Goal: Task Accomplishment & Management: Manage account settings

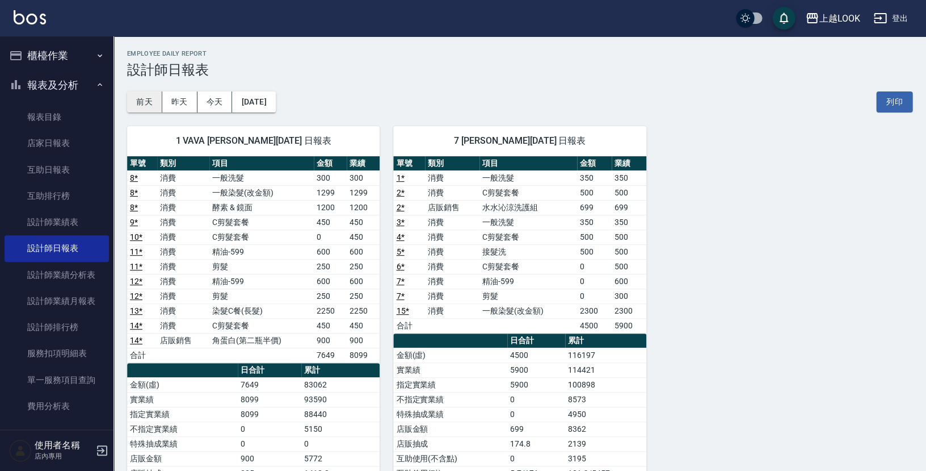
click at [142, 99] on button "前天" at bounding box center [144, 101] width 35 height 21
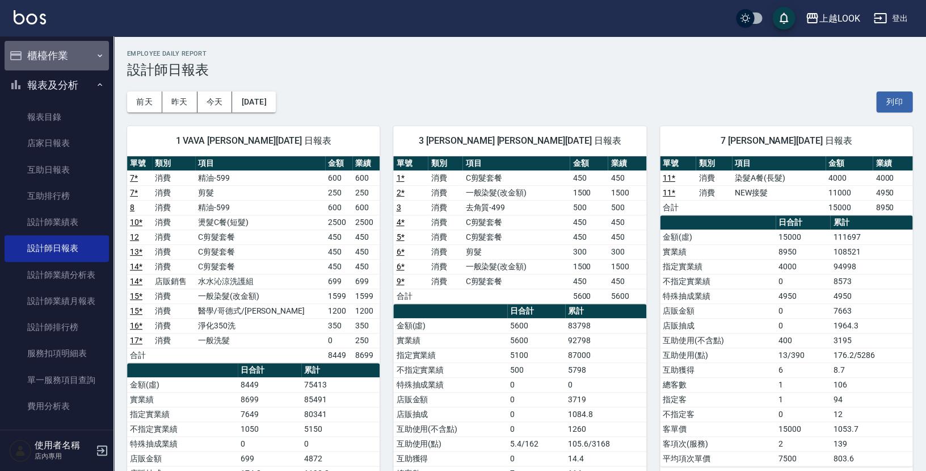
click at [60, 57] on button "櫃檯作業" at bounding box center [57, 56] width 104 height 30
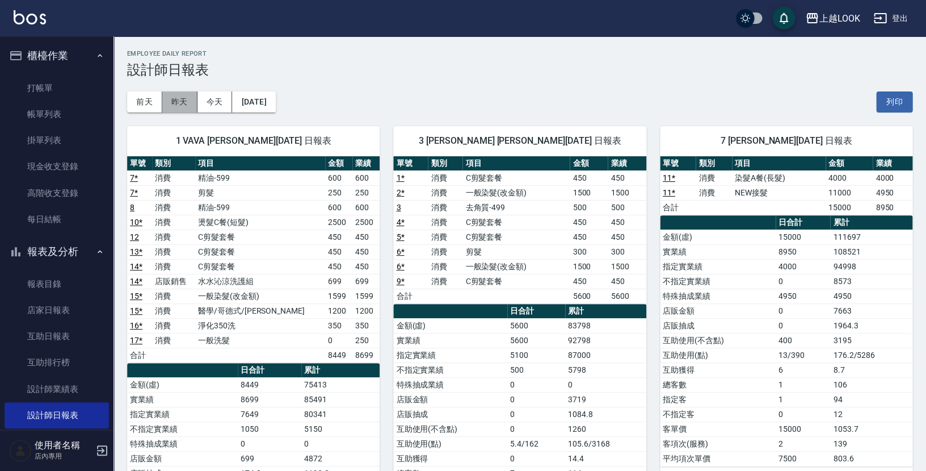
click at [186, 102] on button "昨天" at bounding box center [179, 101] width 35 height 21
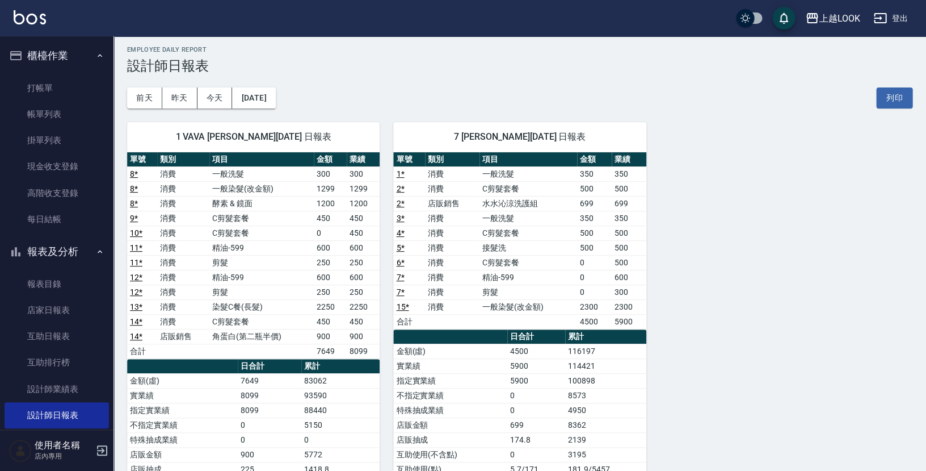
scroll to position [19, 0]
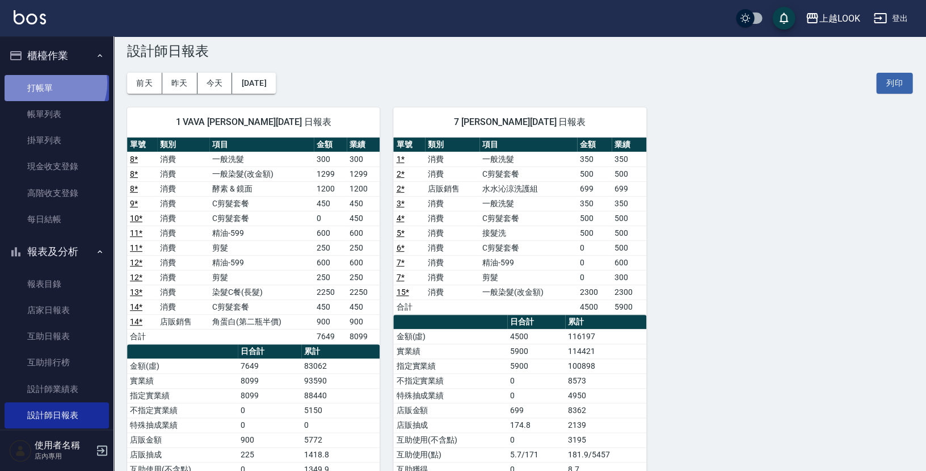
click at [48, 83] on link "打帳單" at bounding box center [57, 88] width 104 height 26
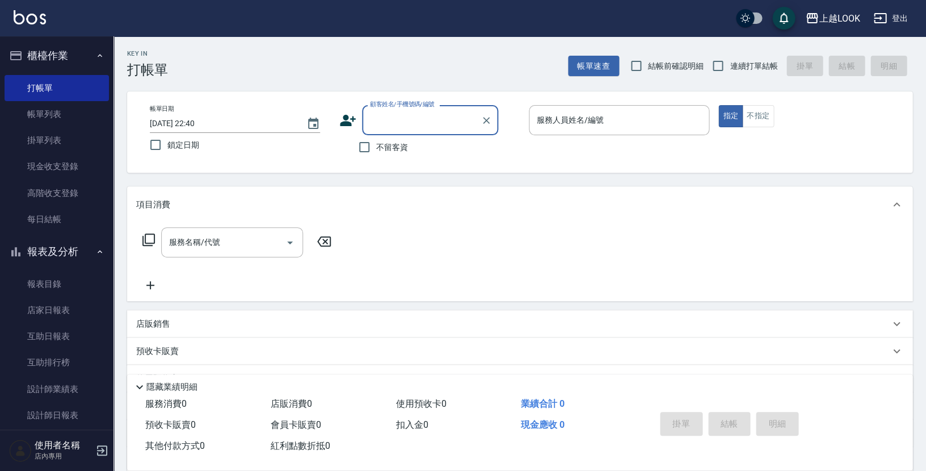
click at [381, 143] on span "不留客資" at bounding box center [392, 147] width 32 height 12
click at [376, 143] on input "不留客資" at bounding box center [365, 147] width 24 height 24
checkbox input "true"
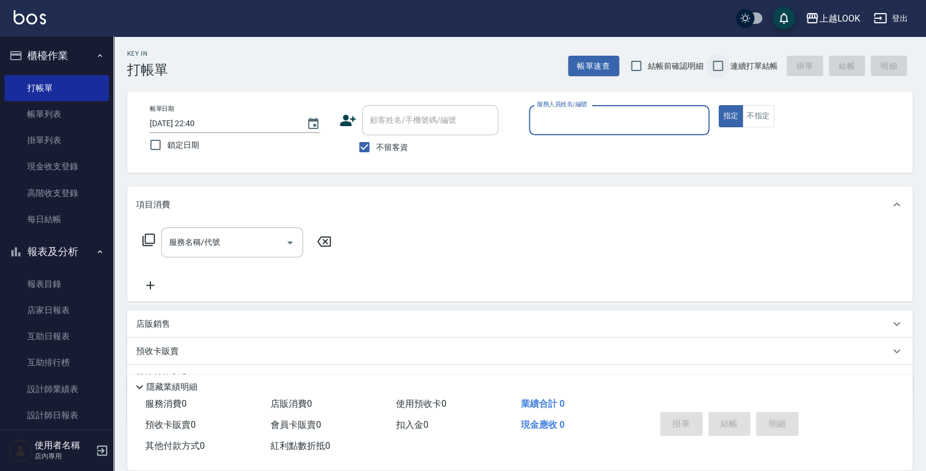
click at [726, 68] on input "連續打單結帳" at bounding box center [718, 66] width 24 height 24
checkbox input "true"
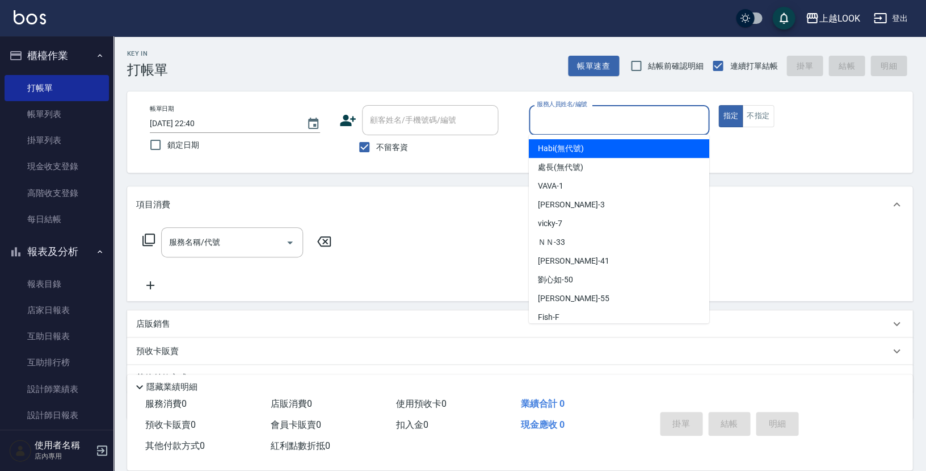
click at [602, 110] on input "服務人員姓名/編號" at bounding box center [619, 120] width 170 height 20
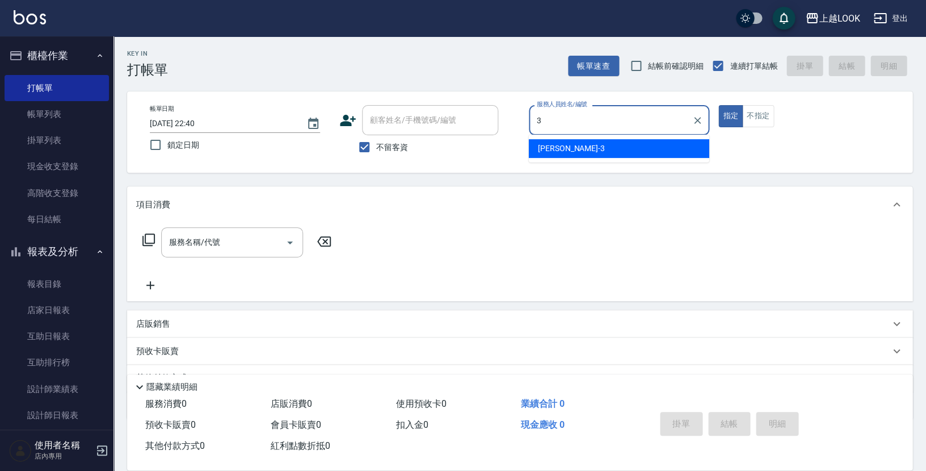
type input "[PERSON_NAME]-3"
type button "true"
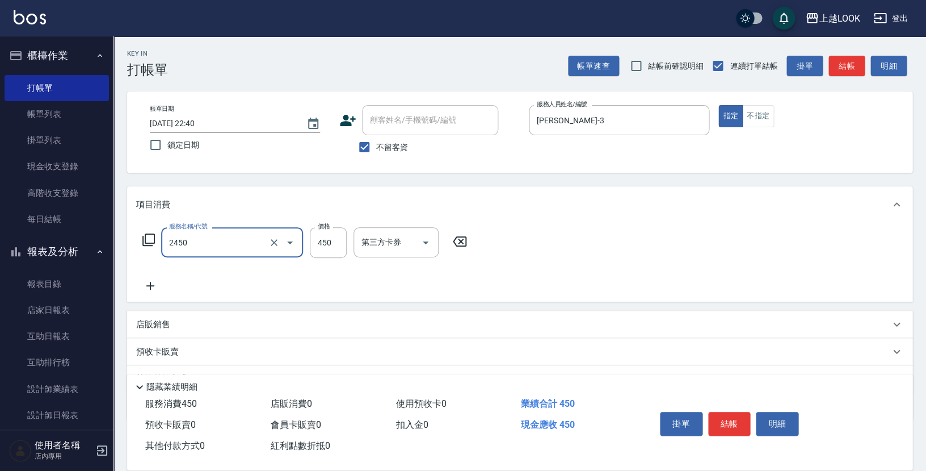
type input "C剪髮套餐(2450)"
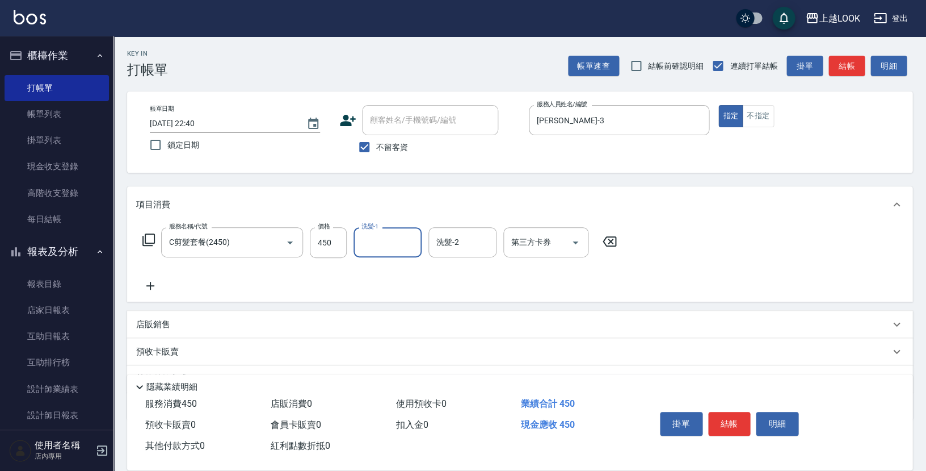
click at [163, 320] on p "店販銷售" at bounding box center [153, 324] width 34 height 12
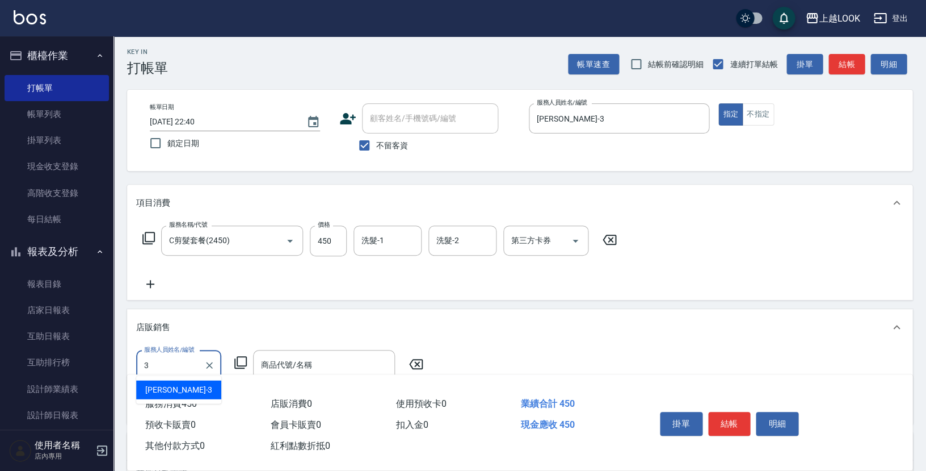
type input "[PERSON_NAME]-3"
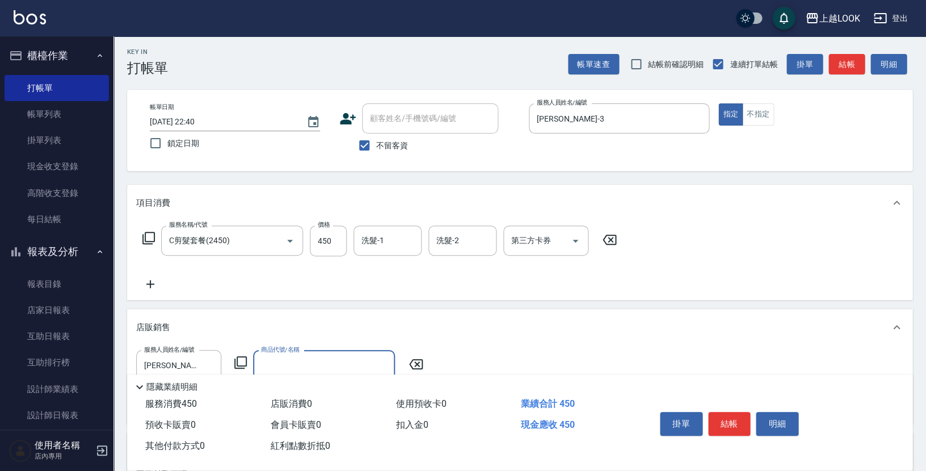
click at [240, 355] on icon at bounding box center [241, 362] width 14 height 14
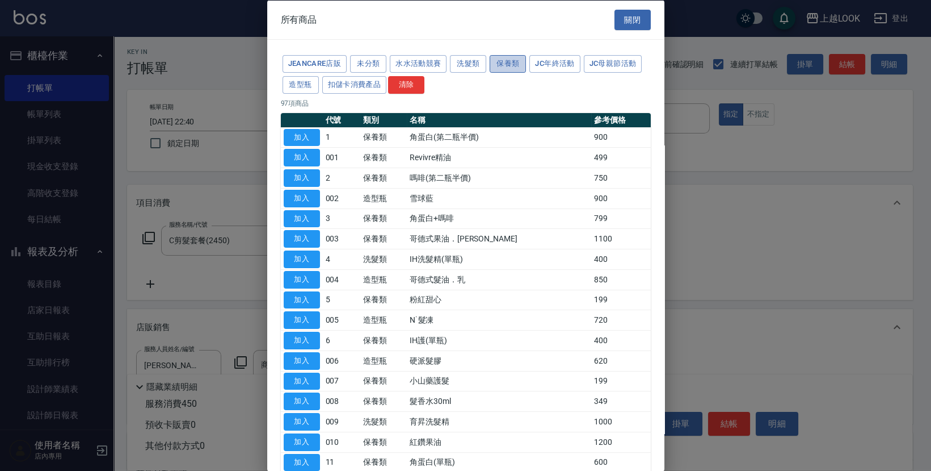
click at [505, 65] on button "保養類" at bounding box center [508, 64] width 36 height 18
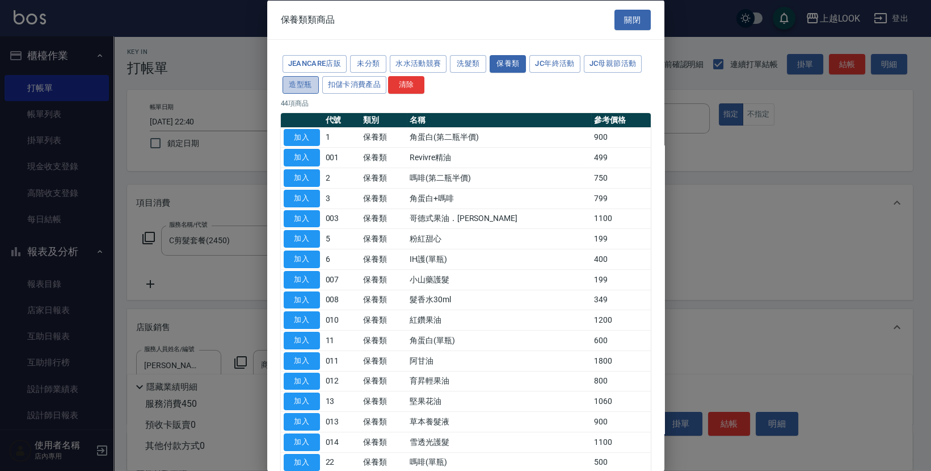
click at [306, 85] on button "造型瓶" at bounding box center [301, 84] width 36 height 18
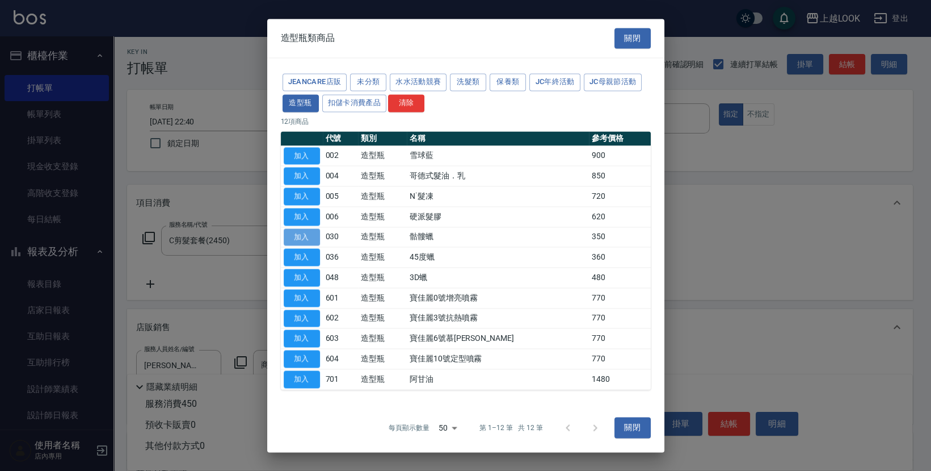
click at [311, 238] on button "加入" at bounding box center [302, 237] width 36 height 18
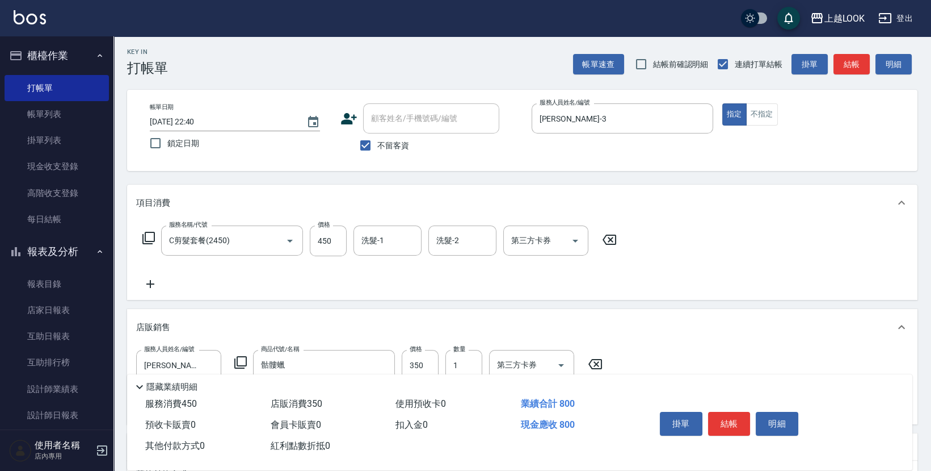
type input "骷髏蠟"
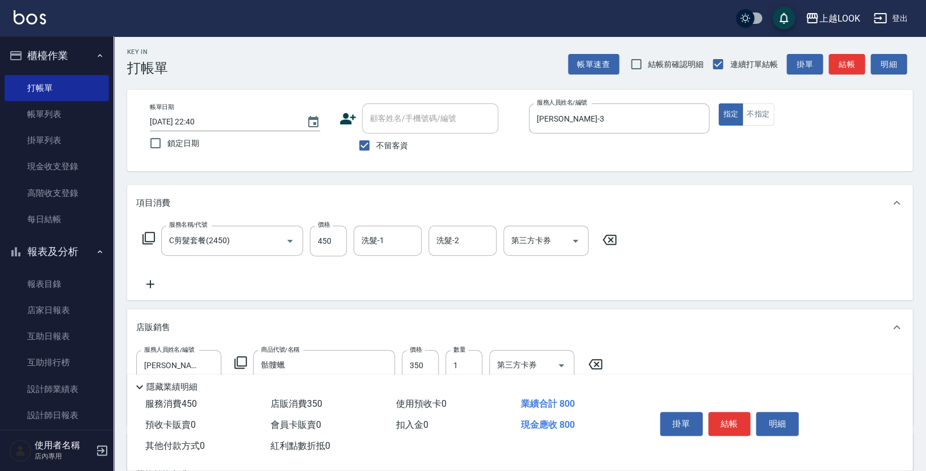
click at [590, 358] on icon at bounding box center [595, 364] width 28 height 14
click at [240, 355] on icon at bounding box center [241, 362] width 14 height 14
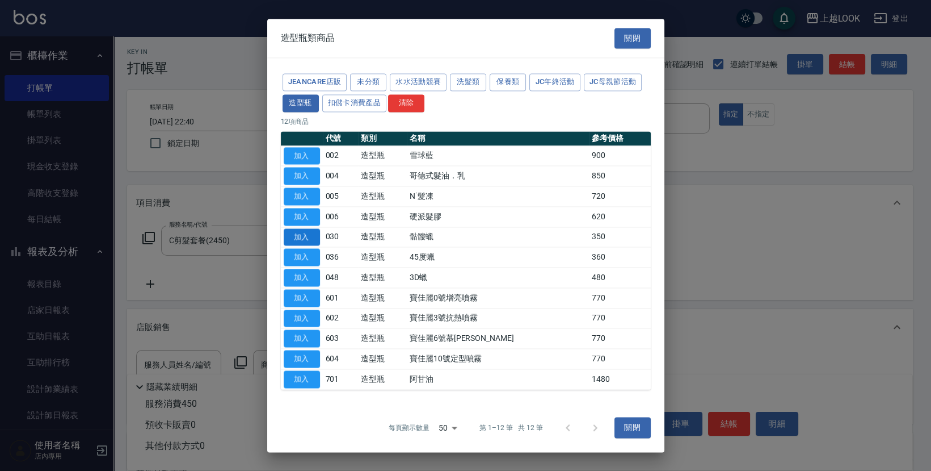
click at [310, 237] on button "加入" at bounding box center [302, 237] width 36 height 18
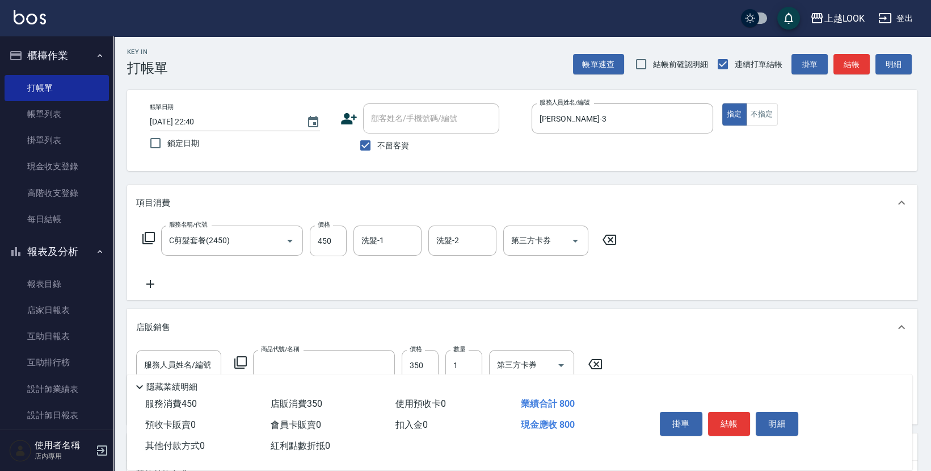
type input "骷髏蠟"
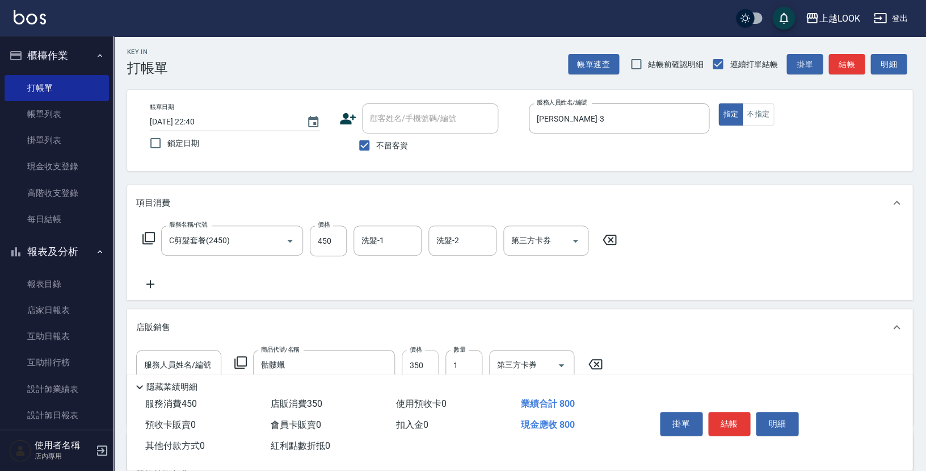
click at [429, 366] on input "350" at bounding box center [420, 365] width 37 height 31
type input "400"
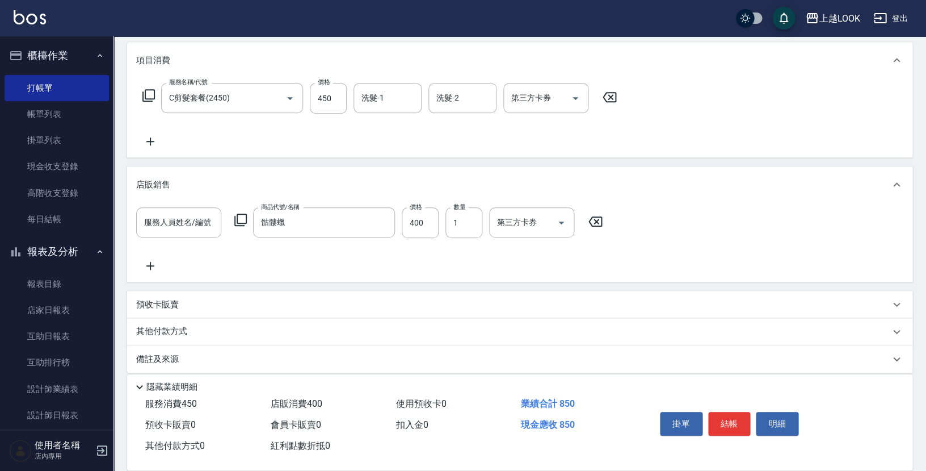
click at [152, 259] on icon at bounding box center [150, 266] width 28 height 14
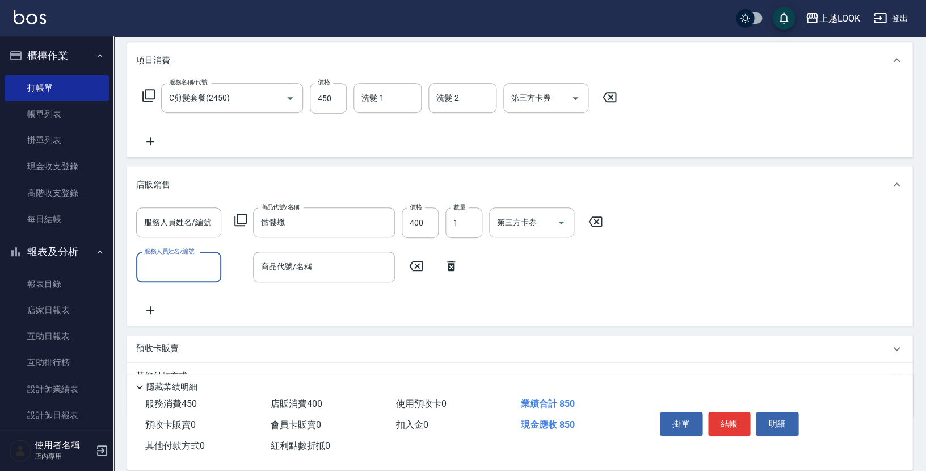
click at [182, 263] on input "服務人員姓名/編號" at bounding box center [178, 267] width 75 height 20
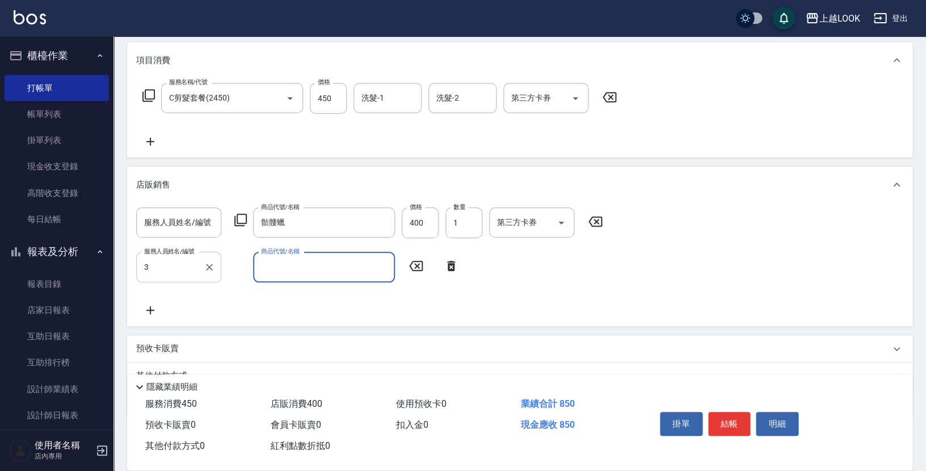
type input "[PERSON_NAME]-3"
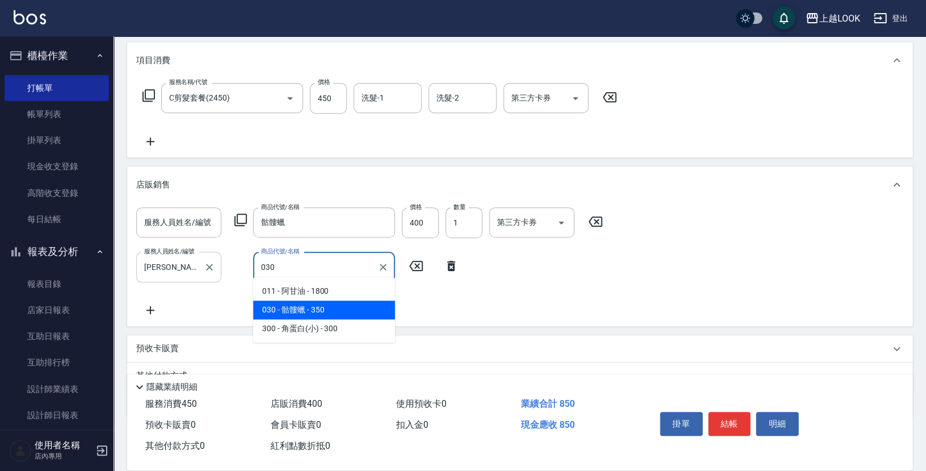
type input "骷髏蠟"
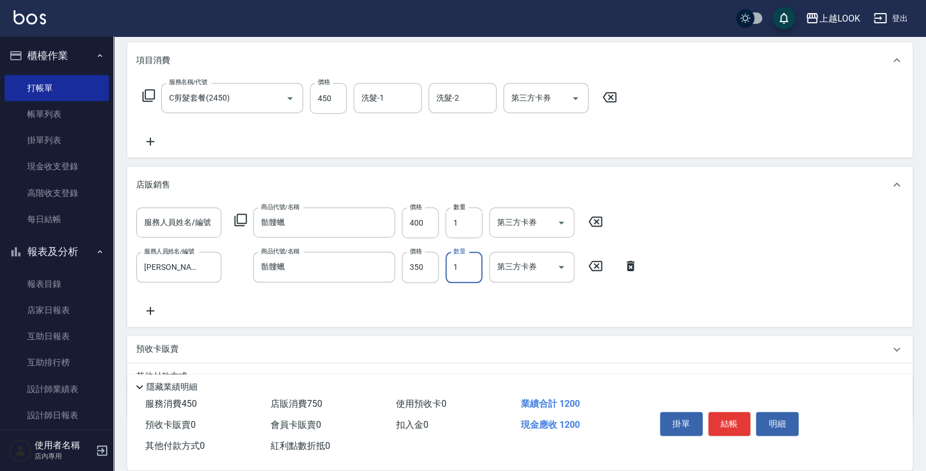
scroll to position [142, 0]
click at [426, 265] on input "350" at bounding box center [420, 268] width 37 height 31
type input "400"
click at [186, 223] on input "服務人員姓名/編號" at bounding box center [178, 224] width 75 height 20
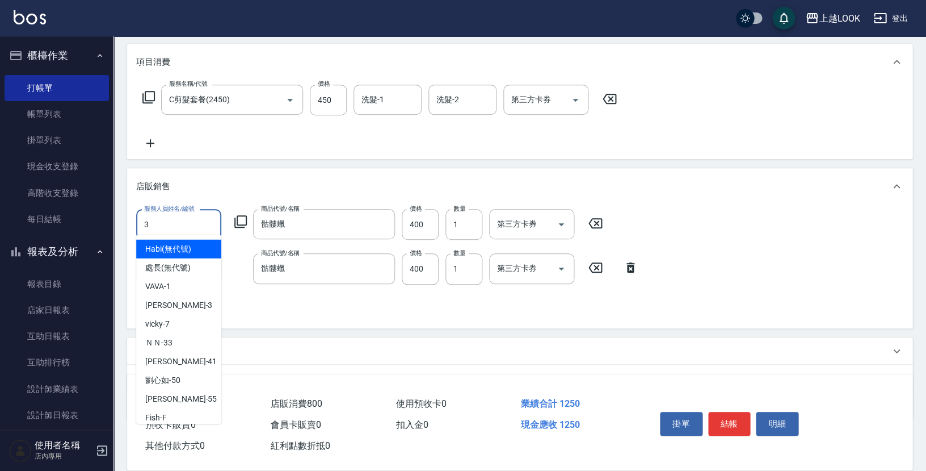
type input "[PERSON_NAME]-3"
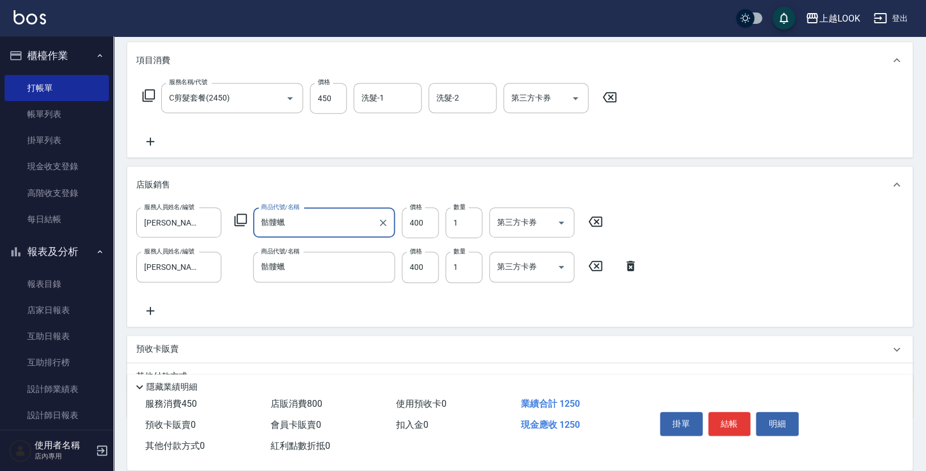
scroll to position [0, 0]
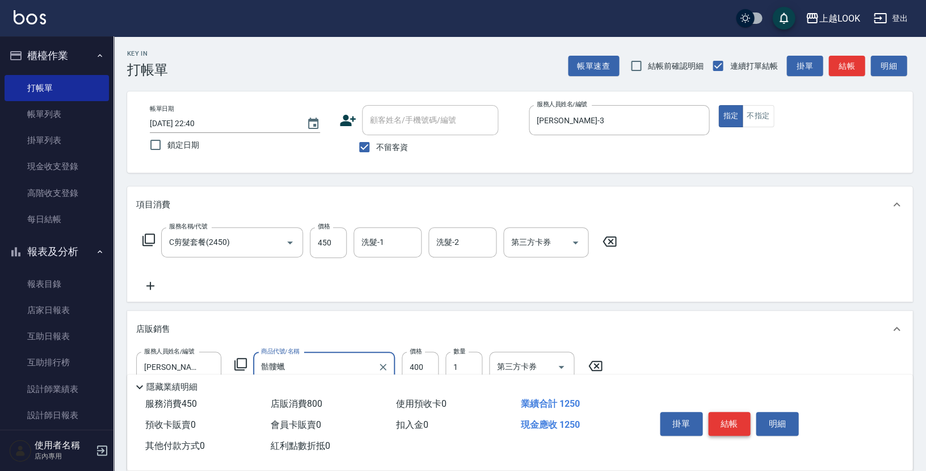
click at [728, 419] on button "結帳" at bounding box center [729, 424] width 43 height 24
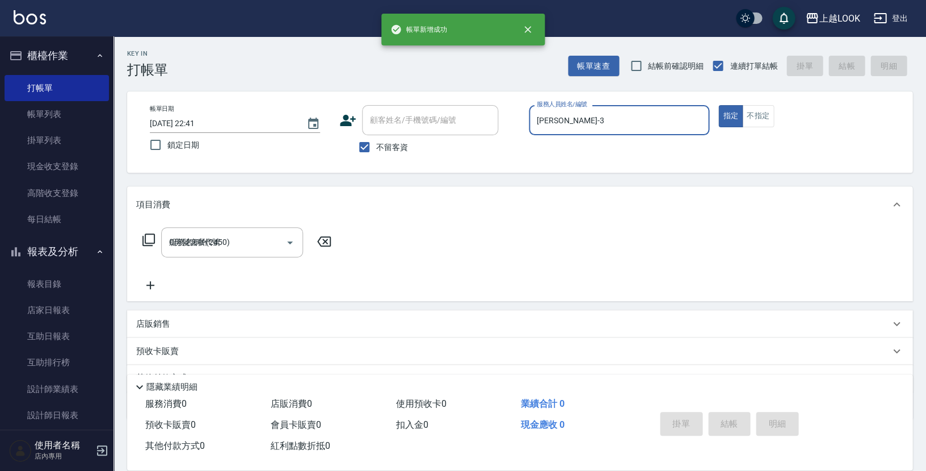
type input "[DATE] 22:41"
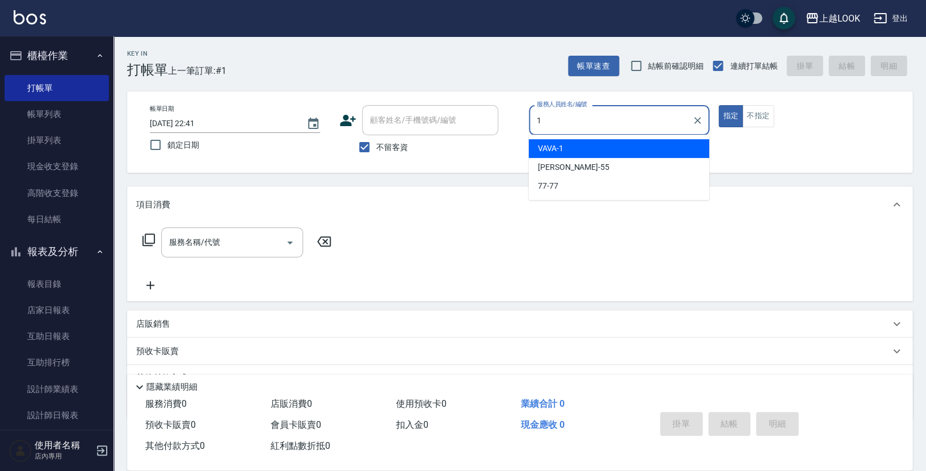
type input "VAVA-1"
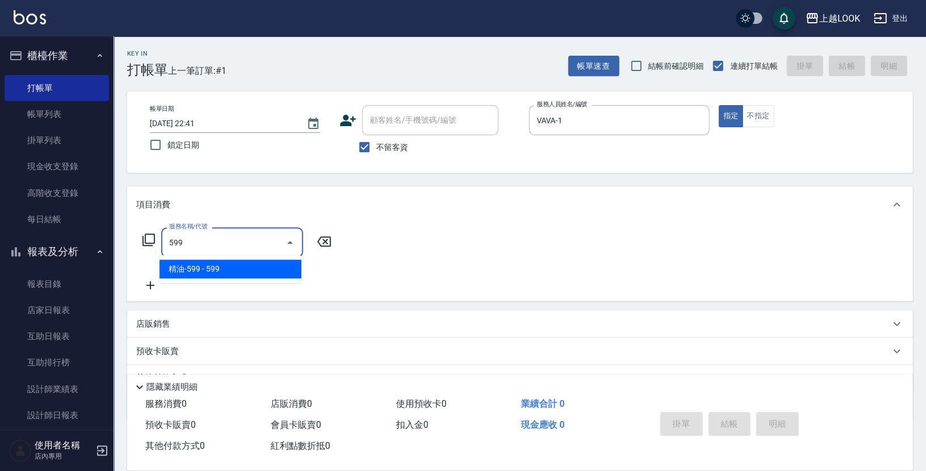
type input "精油-599(0599)"
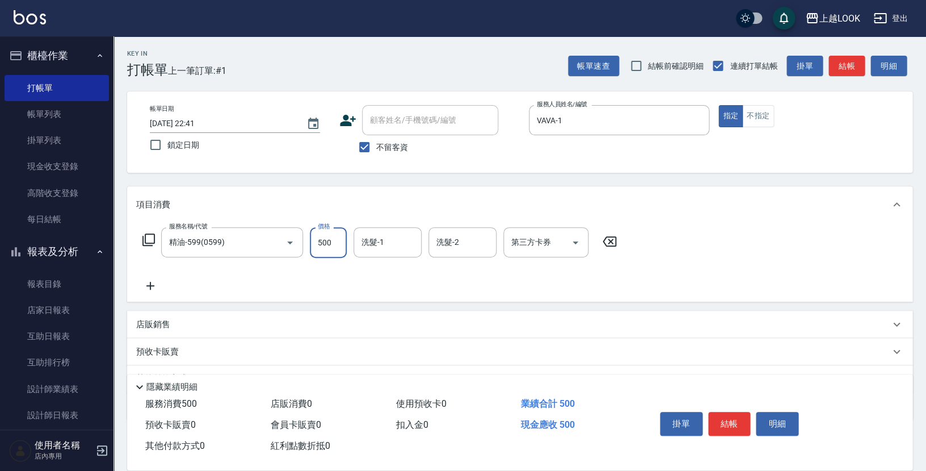
type input "500"
type input "[PERSON_NAME]-93"
click at [575, 237] on icon "Open" at bounding box center [576, 243] width 14 height 14
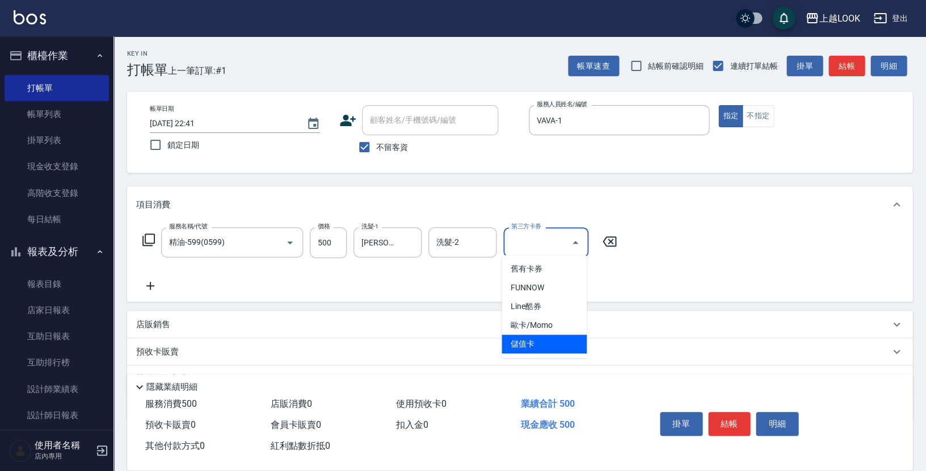
click at [545, 337] on span "儲值卡" at bounding box center [544, 343] width 85 height 19
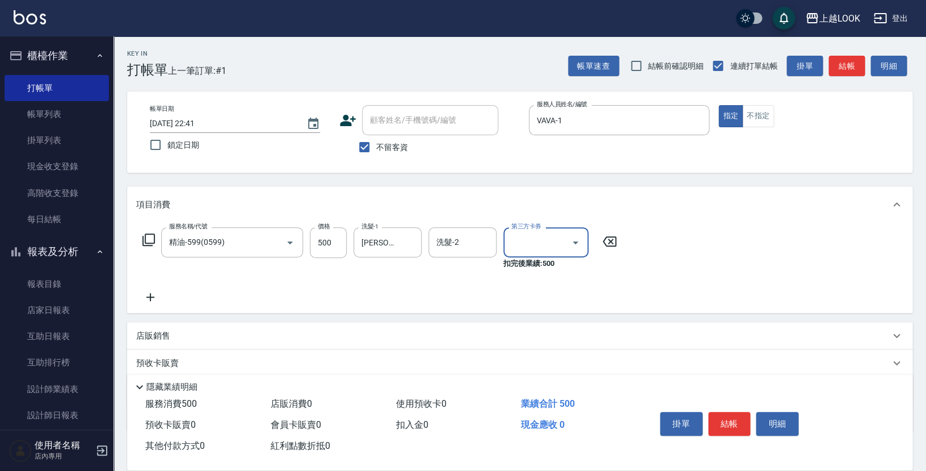
type input "儲值卡"
click at [733, 414] on button "結帳" at bounding box center [729, 424] width 43 height 24
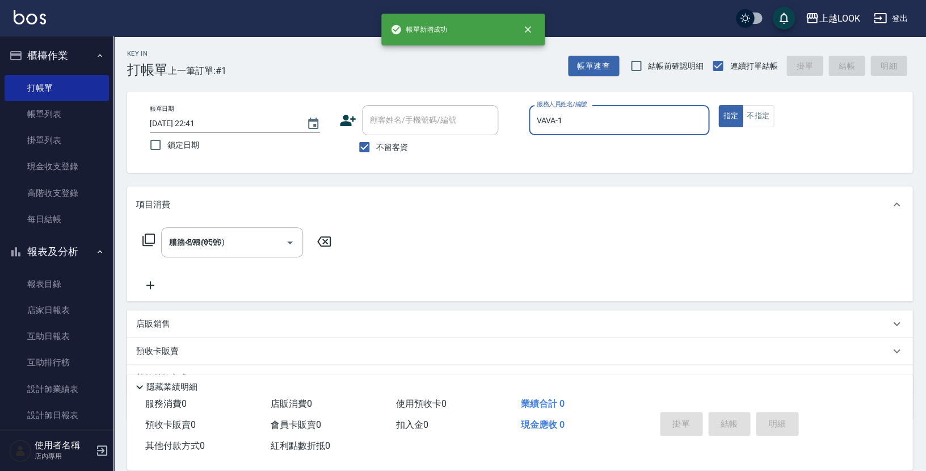
type input "[DATE] 22:42"
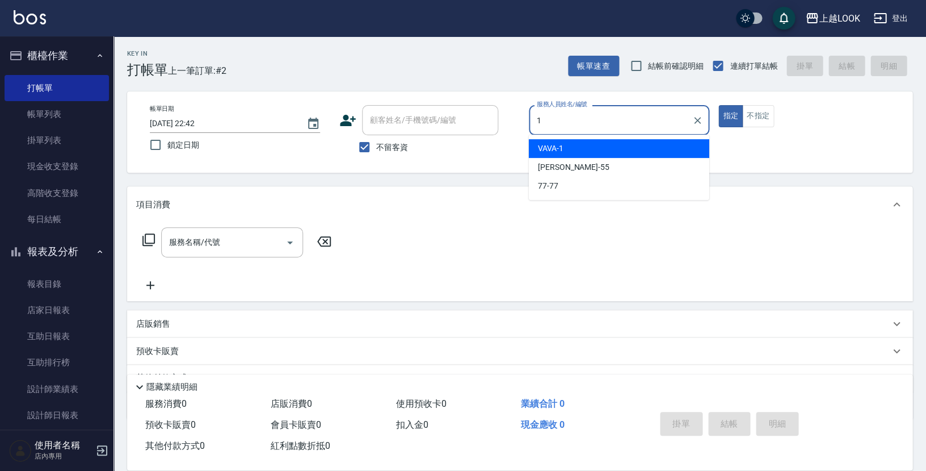
type input "VAVA-1"
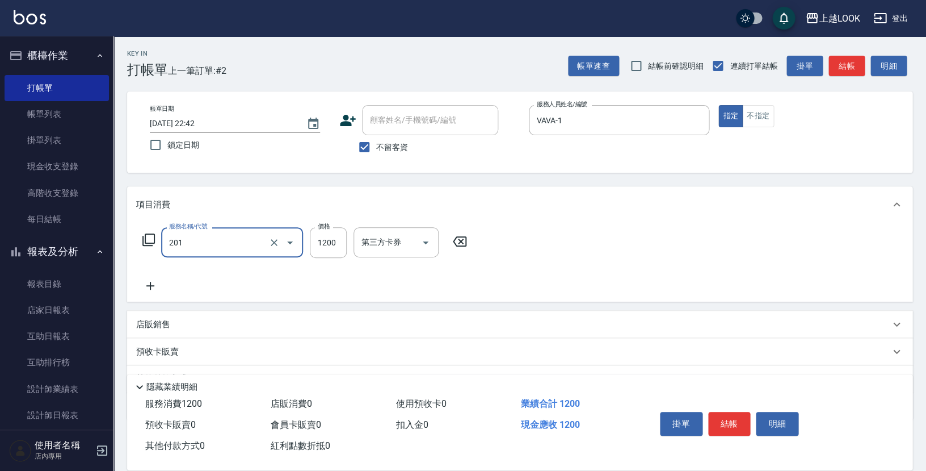
type input "一般燙(改金額)(201)"
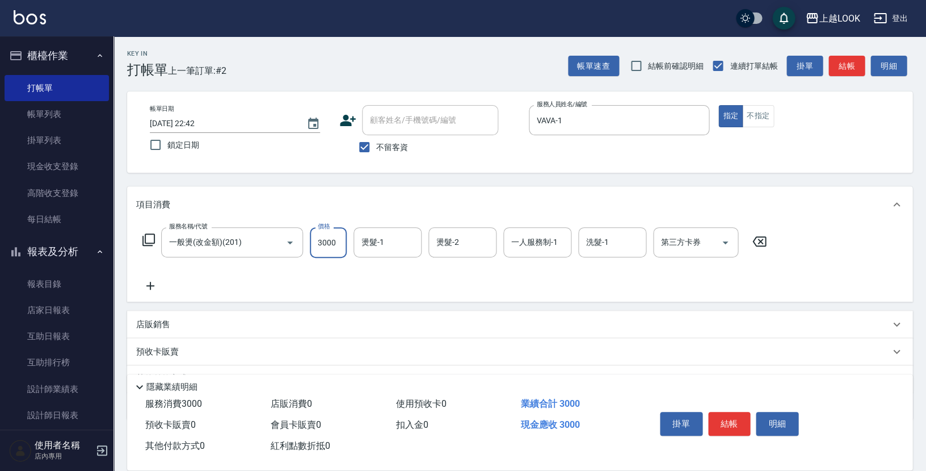
type input "3000"
click at [724, 241] on icon "Open" at bounding box center [726, 242] width 6 height 3
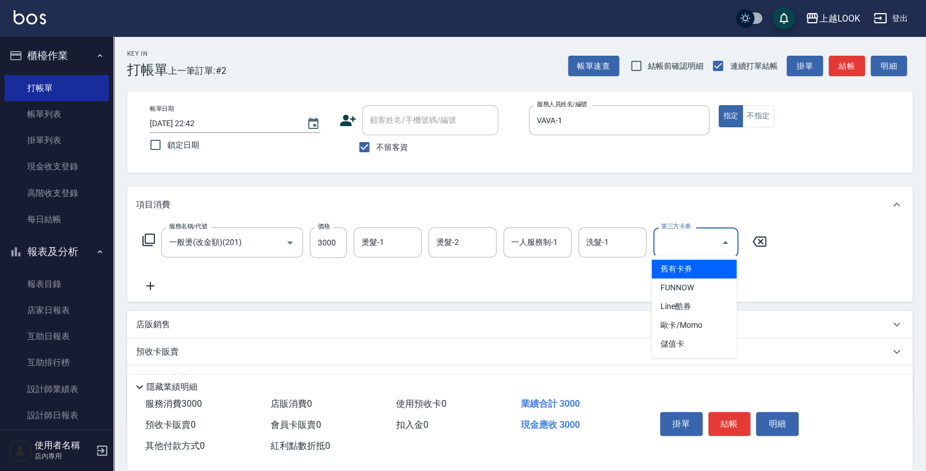
click at [716, 207] on div "項目消費" at bounding box center [513, 205] width 754 height 12
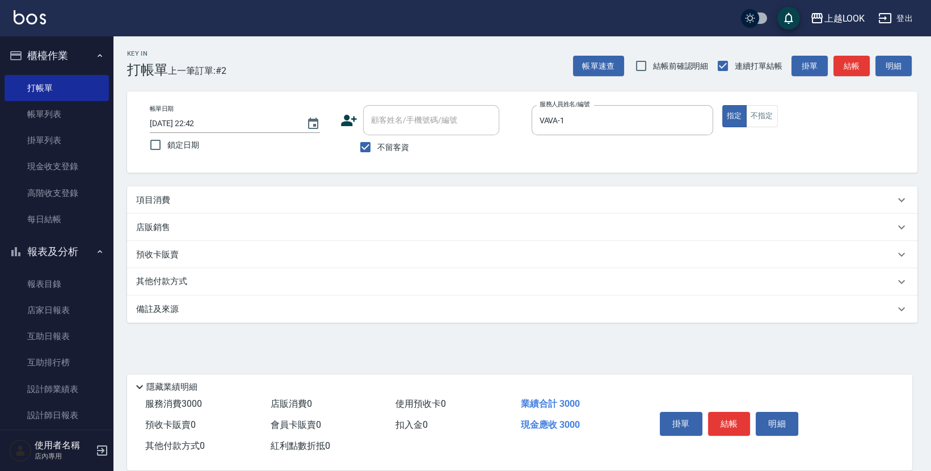
click at [153, 194] on p "項目消費" at bounding box center [153, 200] width 34 height 12
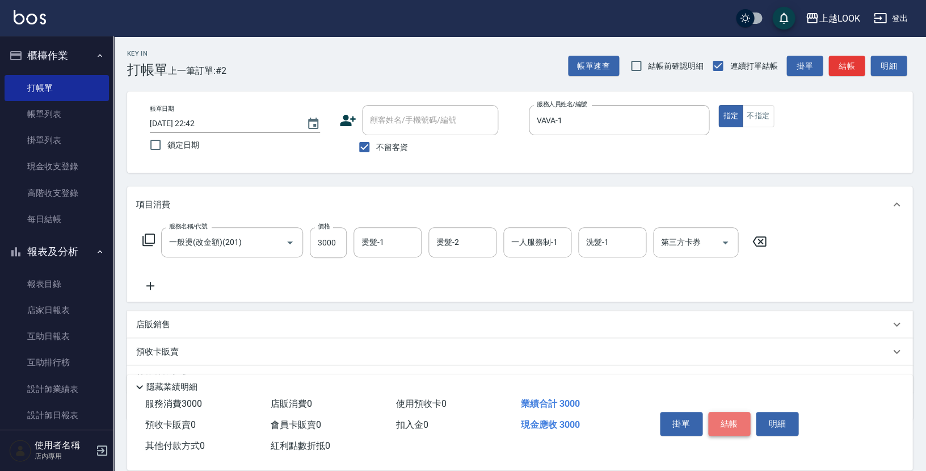
click at [737, 419] on button "結帳" at bounding box center [729, 424] width 43 height 24
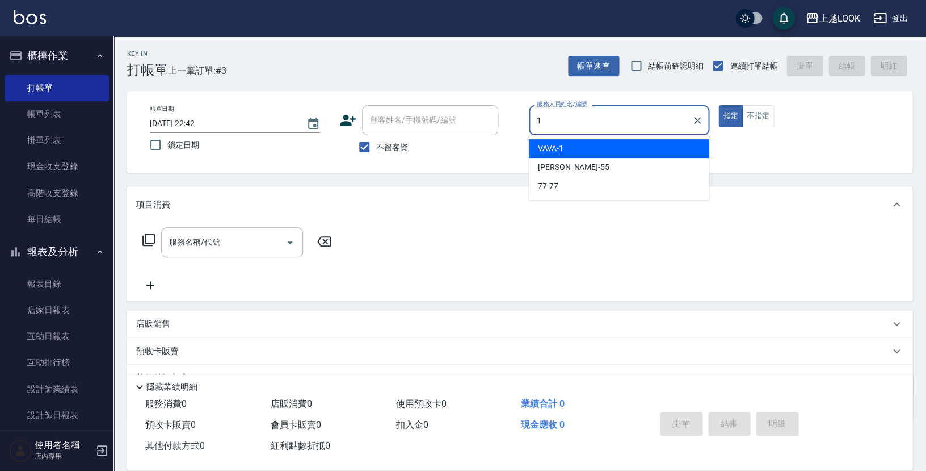
type input "VAVA-1"
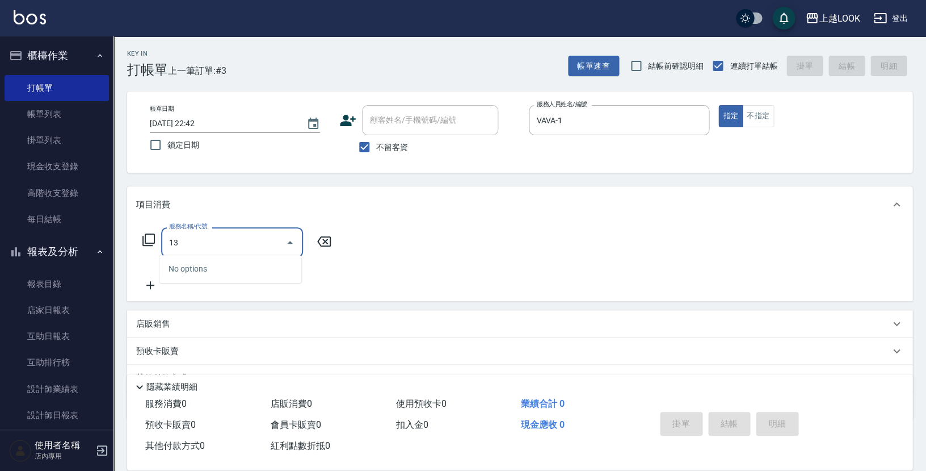
type input "1"
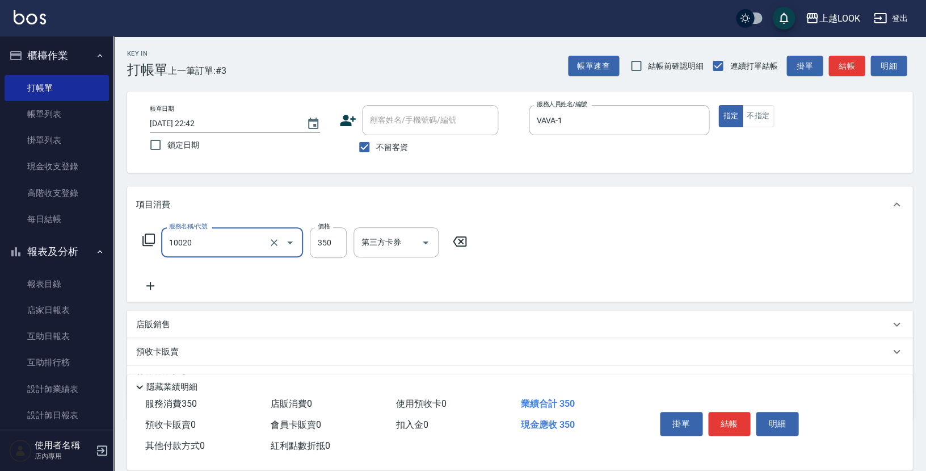
type input "淨化350洗(10020)"
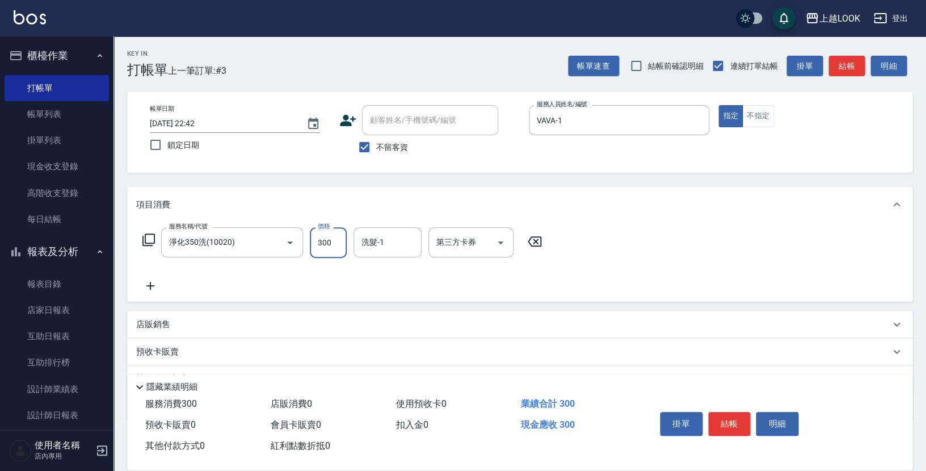
type input "300"
type input "[PERSON_NAME]-93"
click at [733, 414] on button "結帳" at bounding box center [729, 424] width 43 height 24
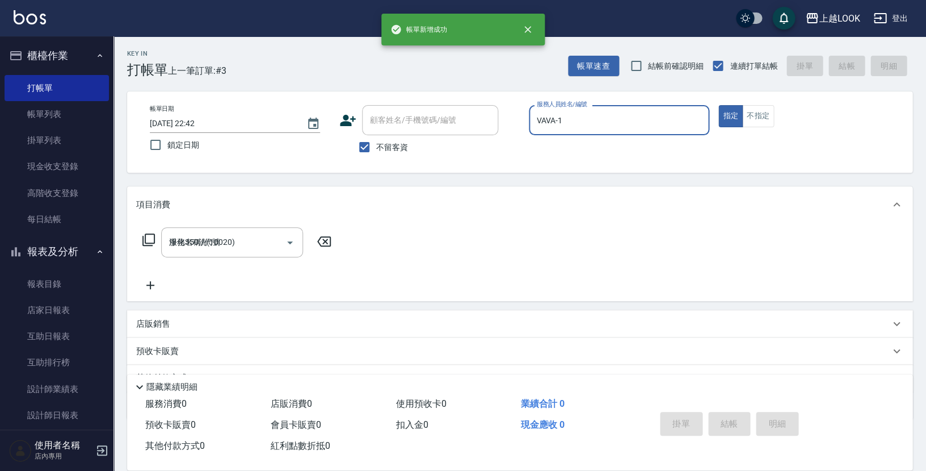
type input "[DATE] 22:43"
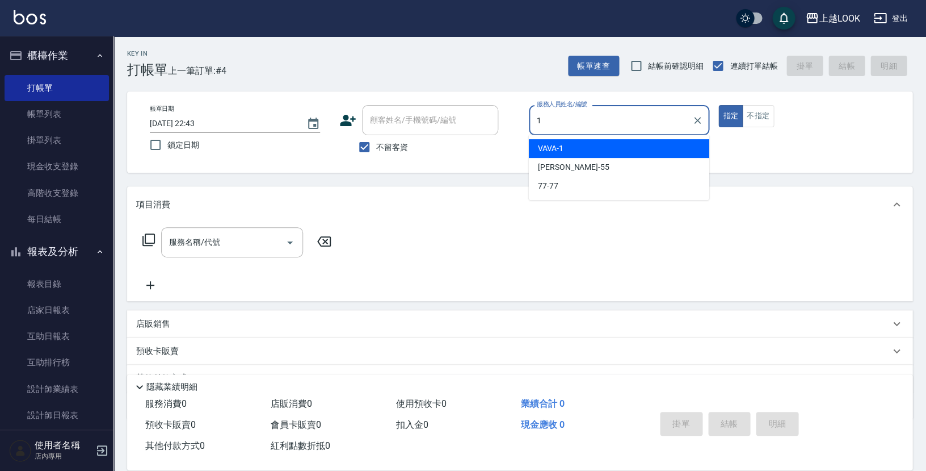
type input "VAVA-1"
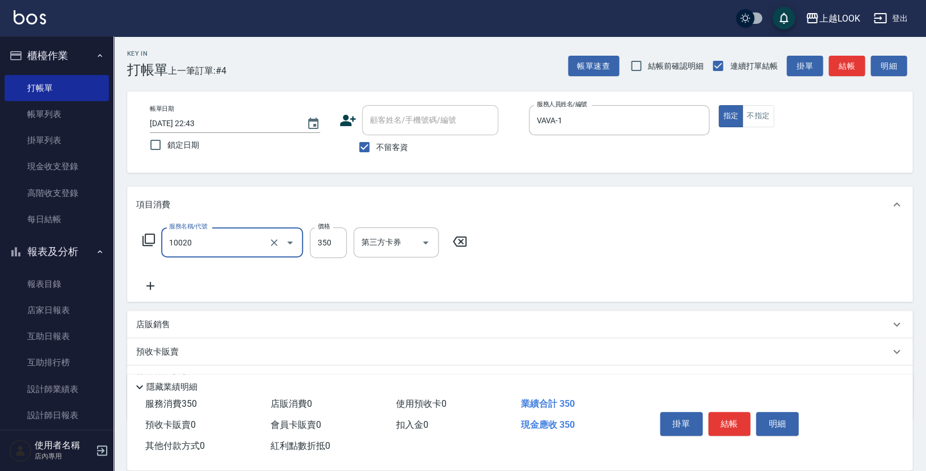
type input "淨化350洗(10020)"
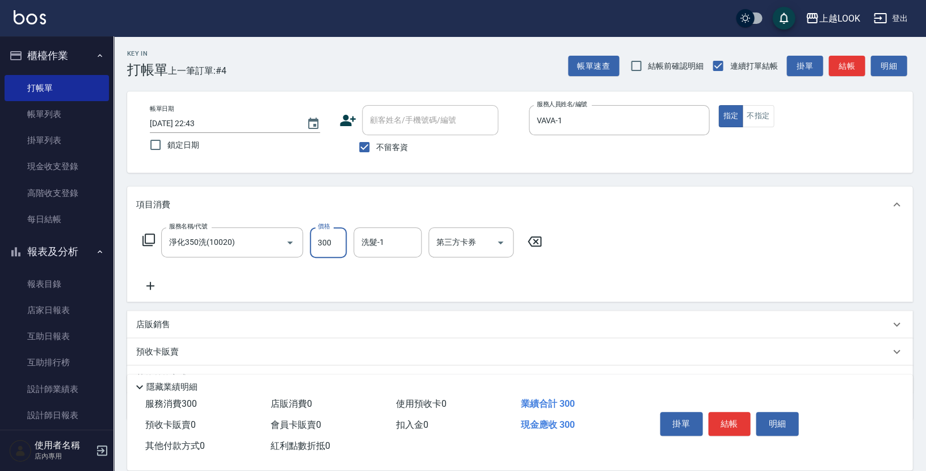
type input "300"
type input "[PERSON_NAME]-93"
click at [727, 421] on button "結帳" at bounding box center [729, 424] width 43 height 24
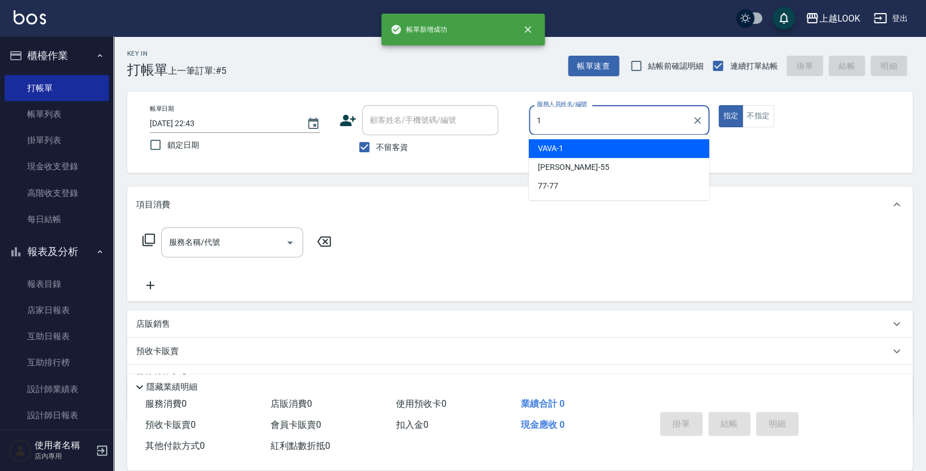
type input "VAVA-1"
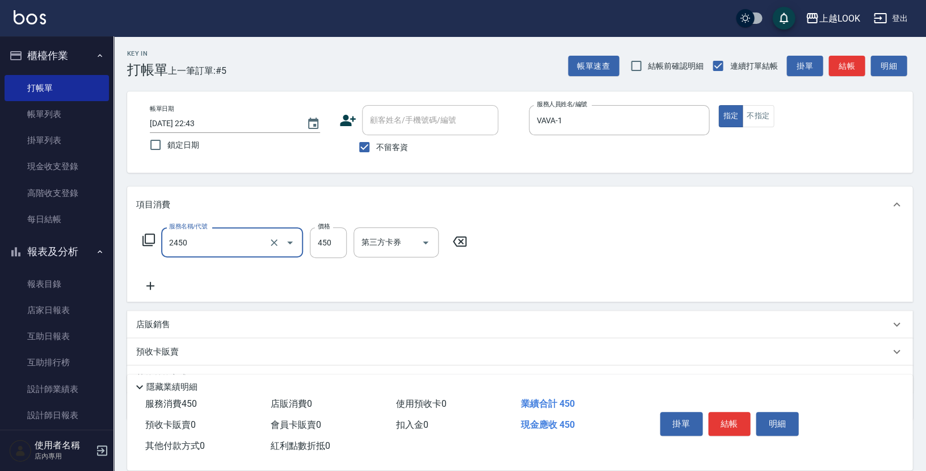
type input "C剪髮套餐(2450)"
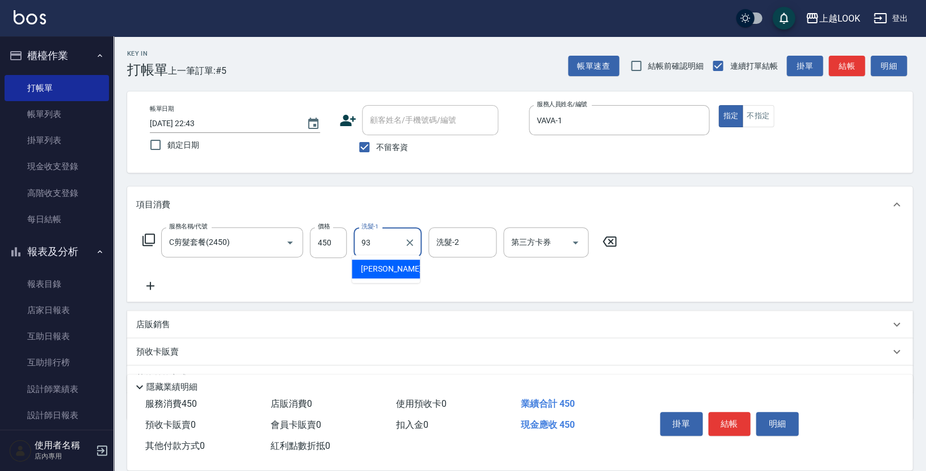
type input "[PERSON_NAME]-93"
click at [729, 414] on button "結帳" at bounding box center [729, 424] width 43 height 24
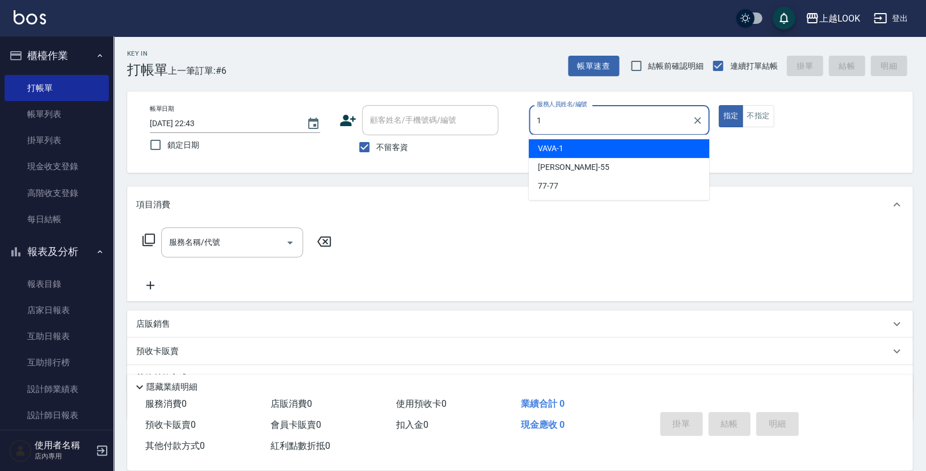
type input "VAVA-1"
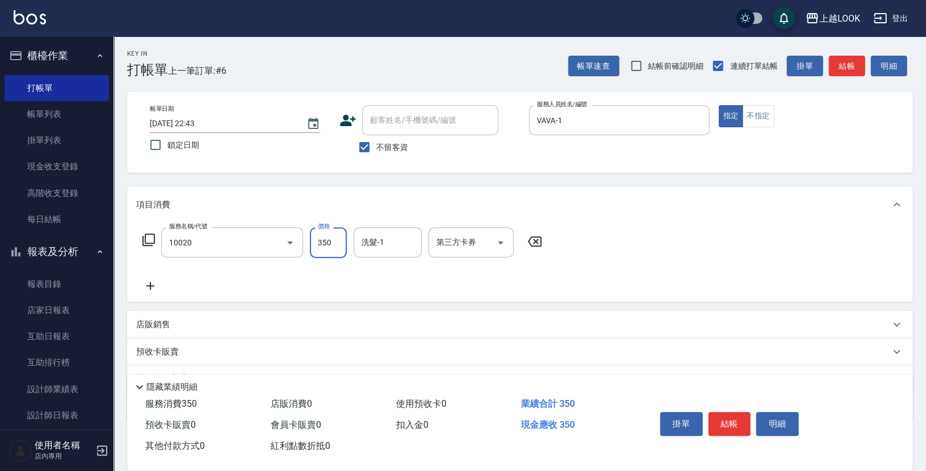
type input "淨化350洗(10020)"
type input "[PERSON_NAME]-93"
click at [500, 241] on icon "Open" at bounding box center [501, 243] width 14 height 14
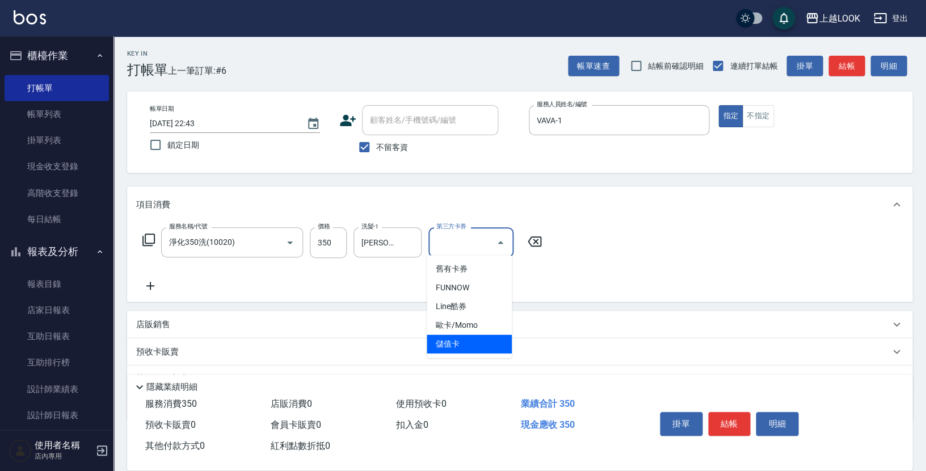
click at [481, 342] on span "儲值卡" at bounding box center [469, 343] width 85 height 19
type input "儲值卡"
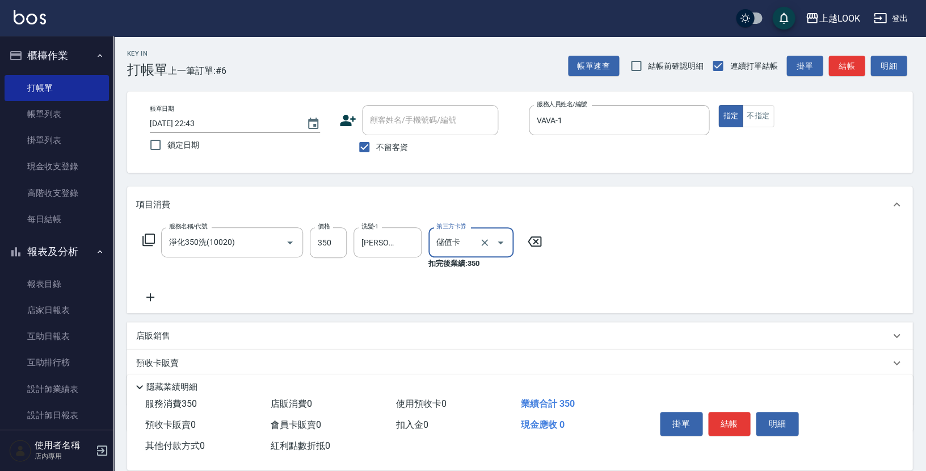
click at [723, 417] on button "結帳" at bounding box center [729, 424] width 43 height 24
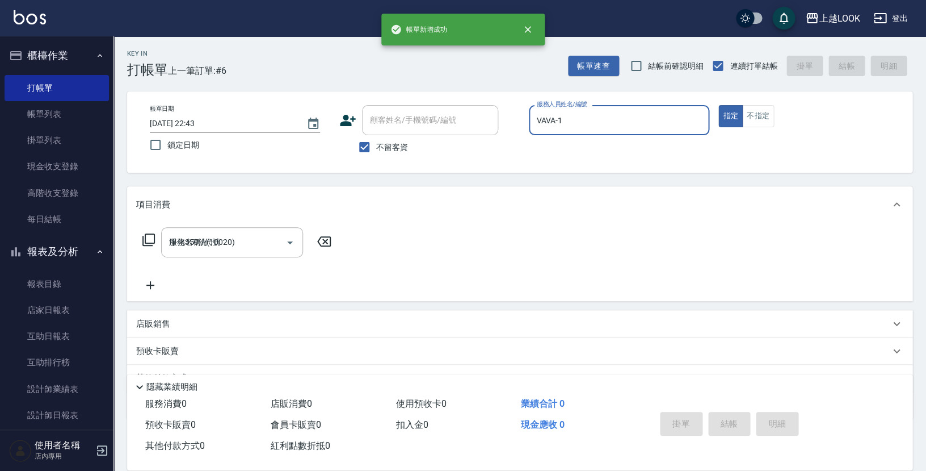
type input "[DATE] 22:44"
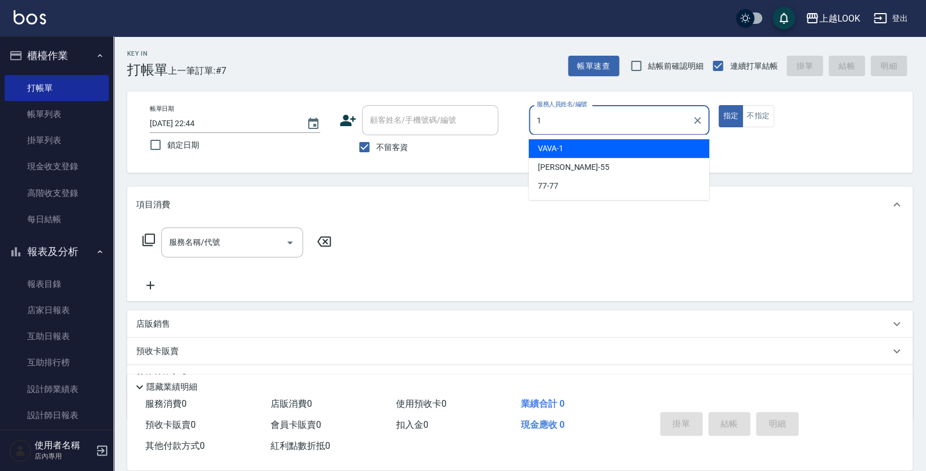
type input "VAVA-1"
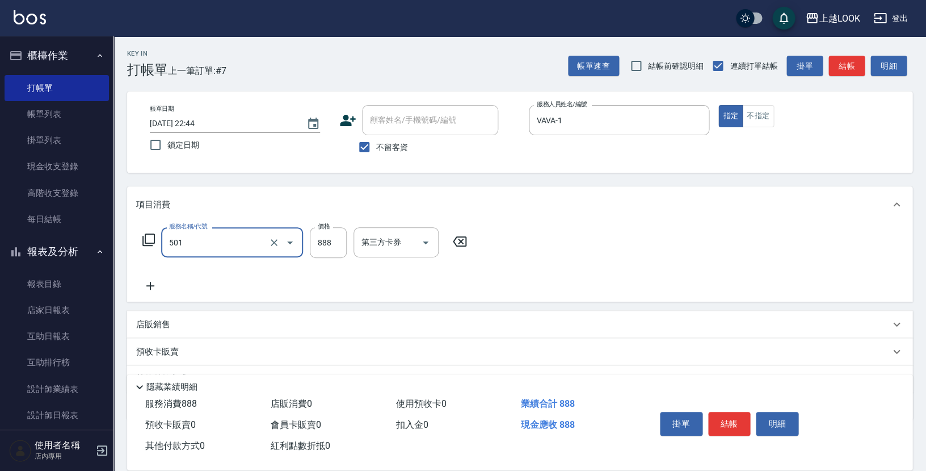
type input "一般染髮(改金額)(501)"
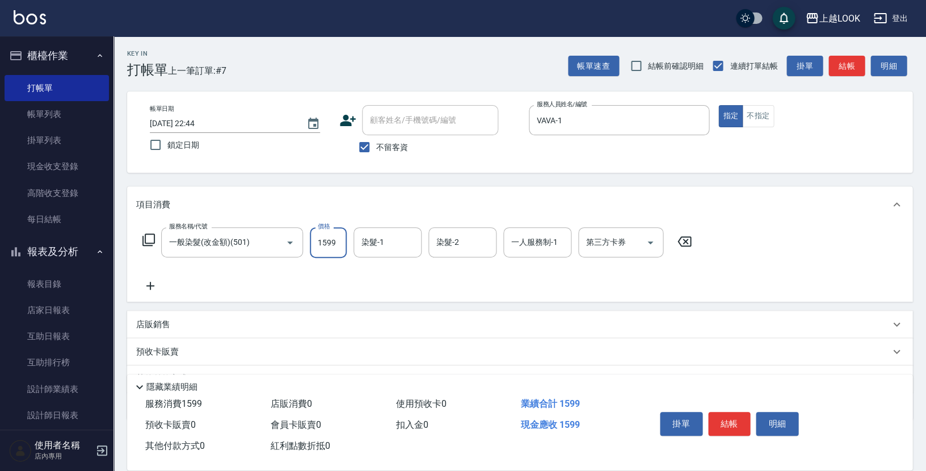
type input "1599"
type input "[PERSON_NAME]-93"
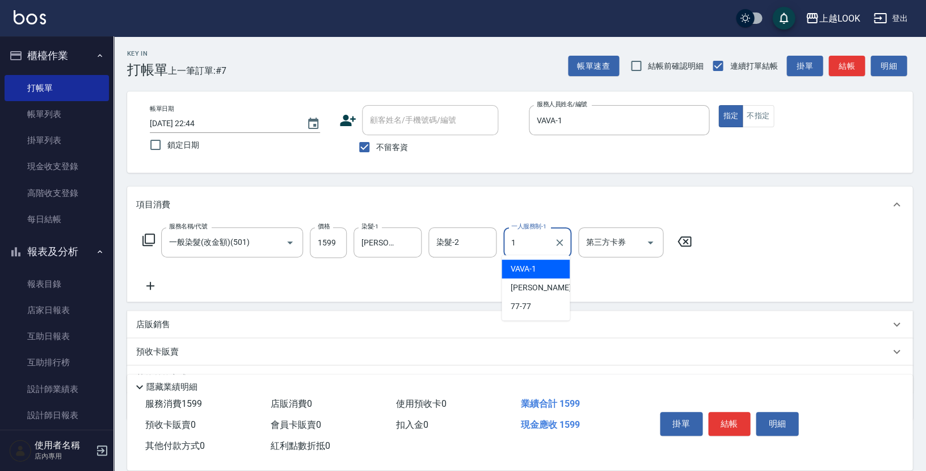
type input "VAVA-1"
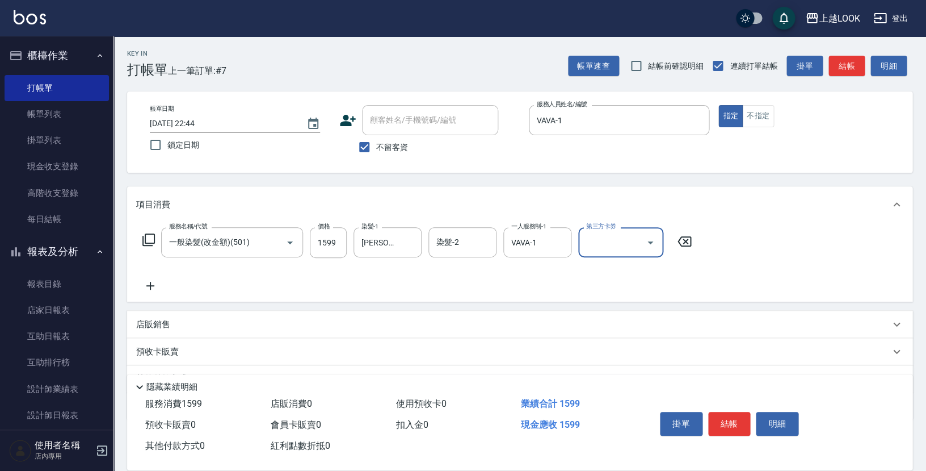
click at [152, 240] on icon at bounding box center [149, 240] width 14 height 14
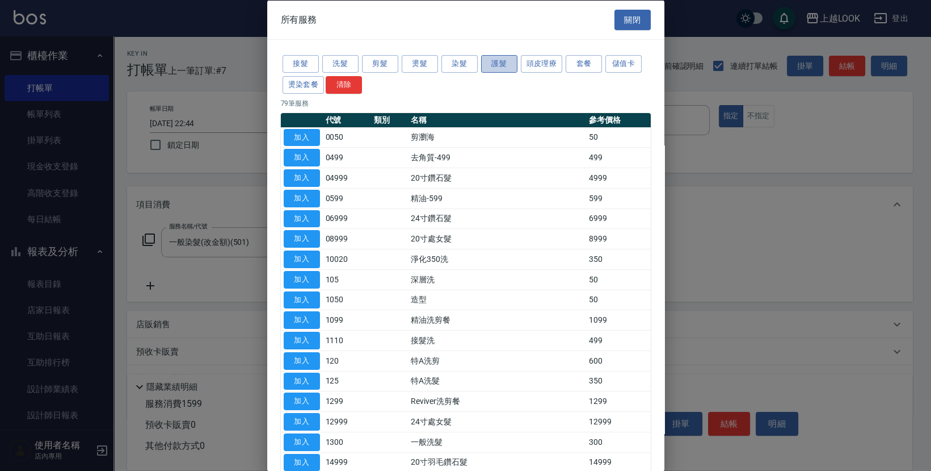
click at [491, 61] on button "護髮" at bounding box center [499, 64] width 36 height 18
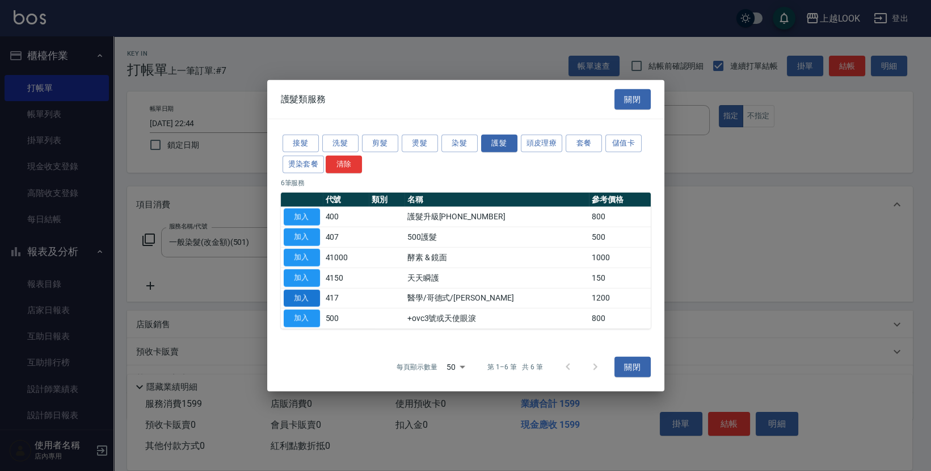
click at [308, 298] on button "加入" at bounding box center [302, 298] width 36 height 18
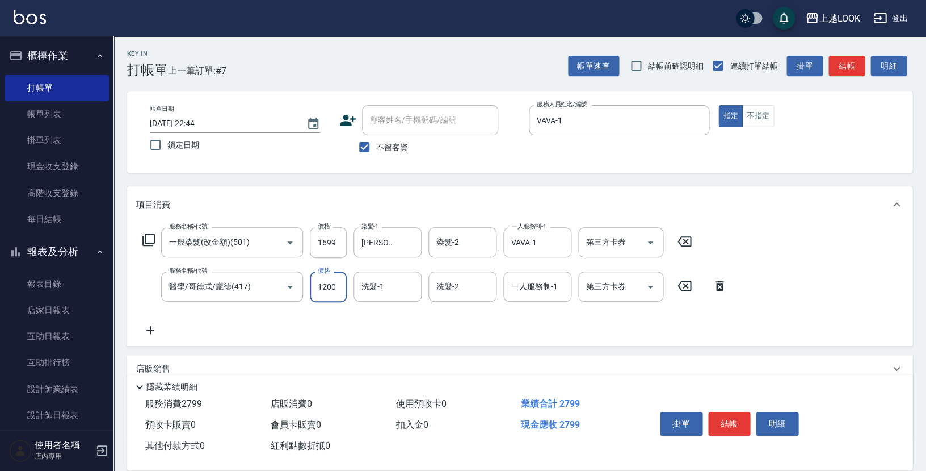
click at [345, 287] on input "1200" at bounding box center [328, 286] width 37 height 31
click at [337, 286] on input "11500" at bounding box center [328, 286] width 37 height 31
type input "1500"
type input "[PERSON_NAME]-93"
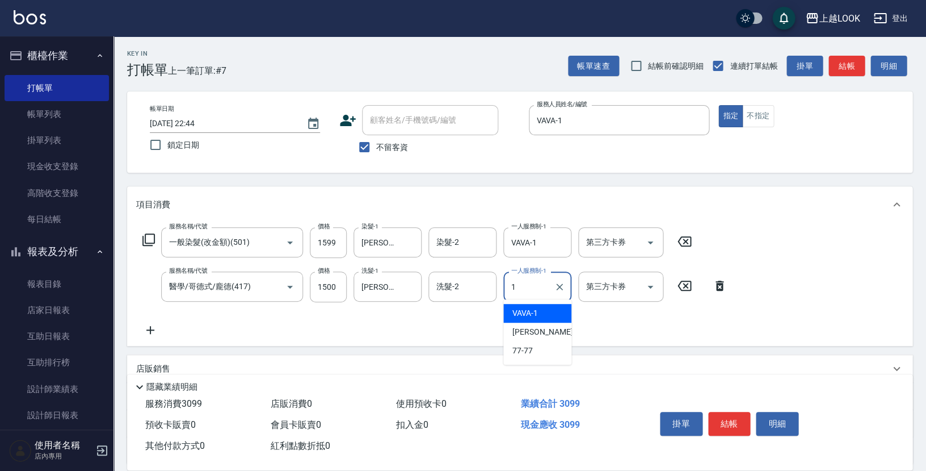
type input "VAVA-1"
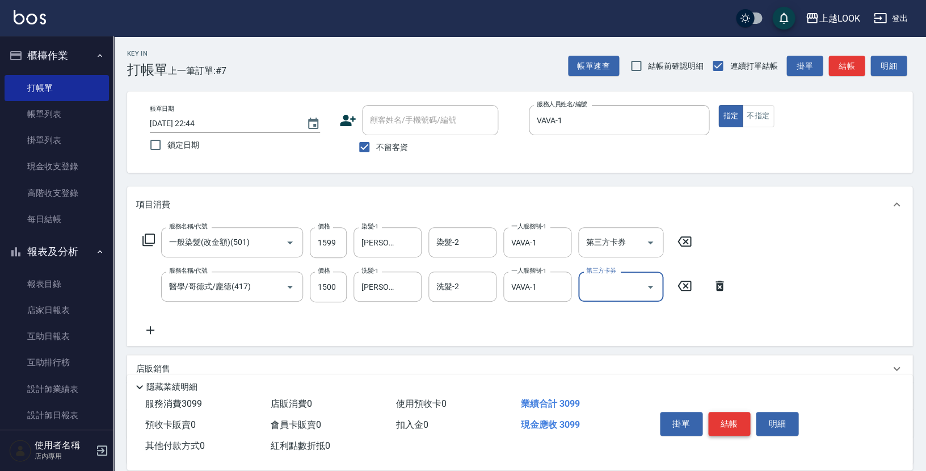
click at [733, 421] on button "結帳" at bounding box center [729, 424] width 43 height 24
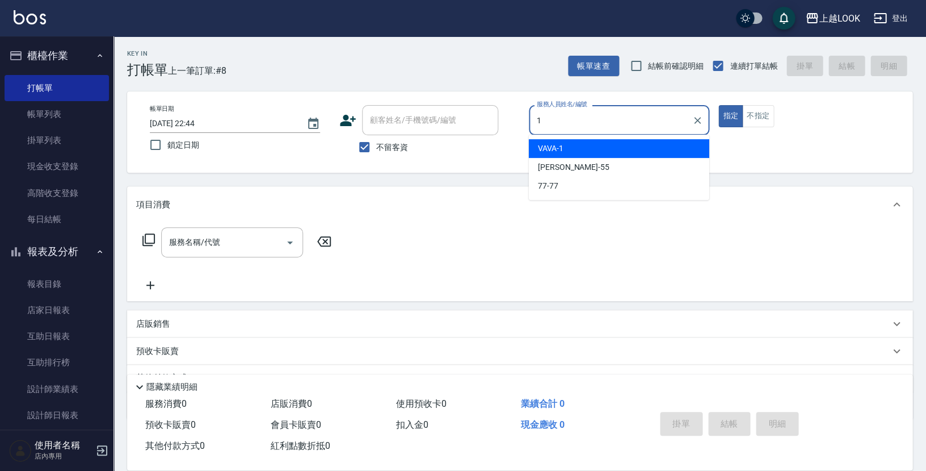
type input "VAVA-1"
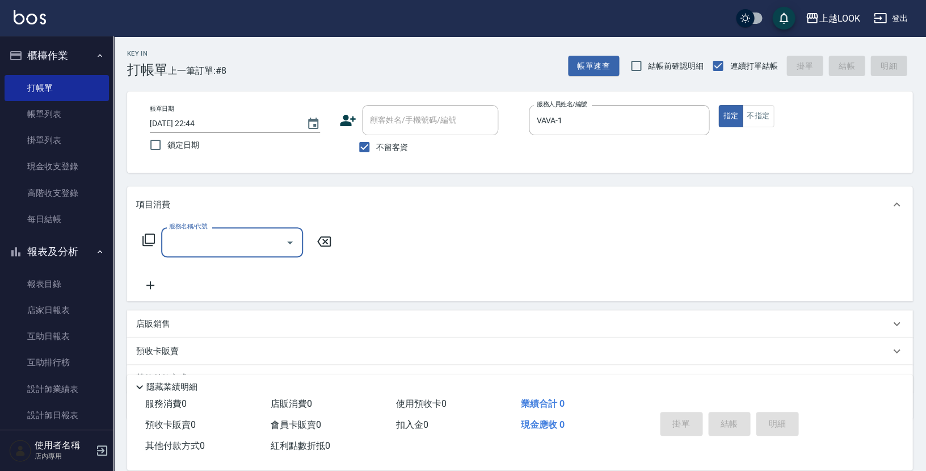
click at [145, 242] on div "服務名稱/代號 服務名稱/代號" at bounding box center [237, 242] width 202 height 30
click at [144, 239] on icon at bounding box center [149, 240] width 14 height 14
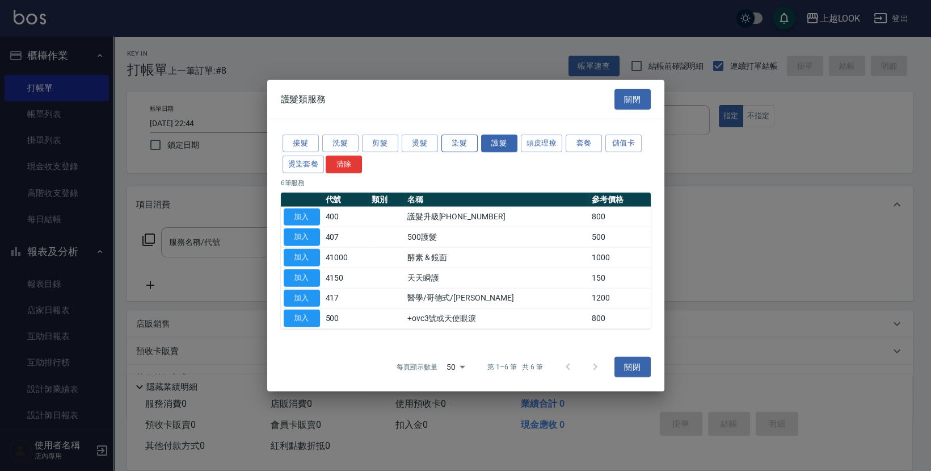
click at [454, 144] on button "染髮" at bounding box center [460, 144] width 36 height 18
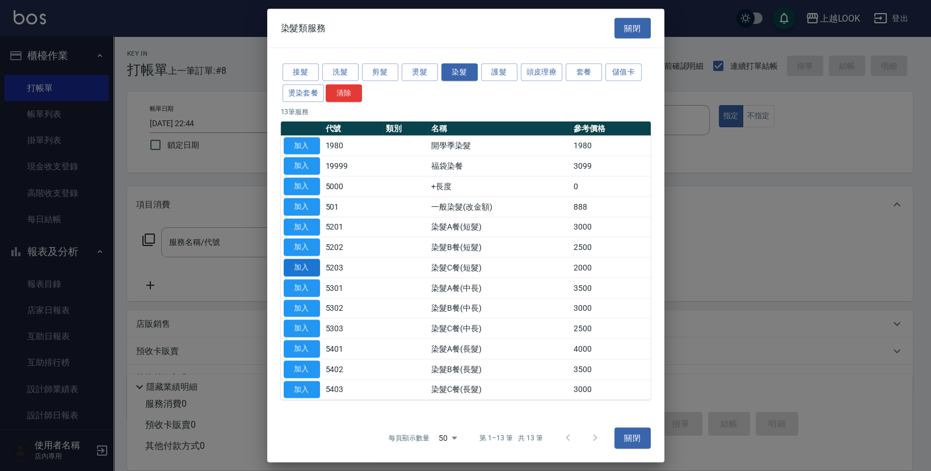
click at [317, 266] on button "加入" at bounding box center [302, 268] width 36 height 18
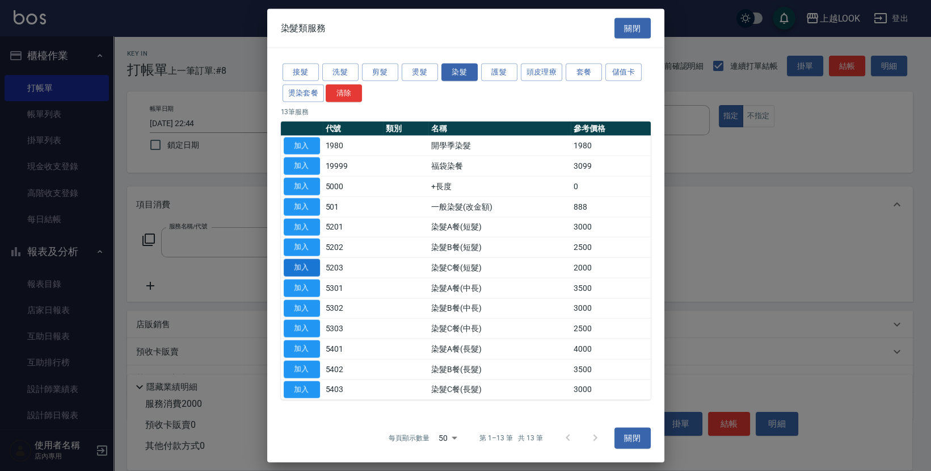
type input "染髮C餐(短髮)(5203)"
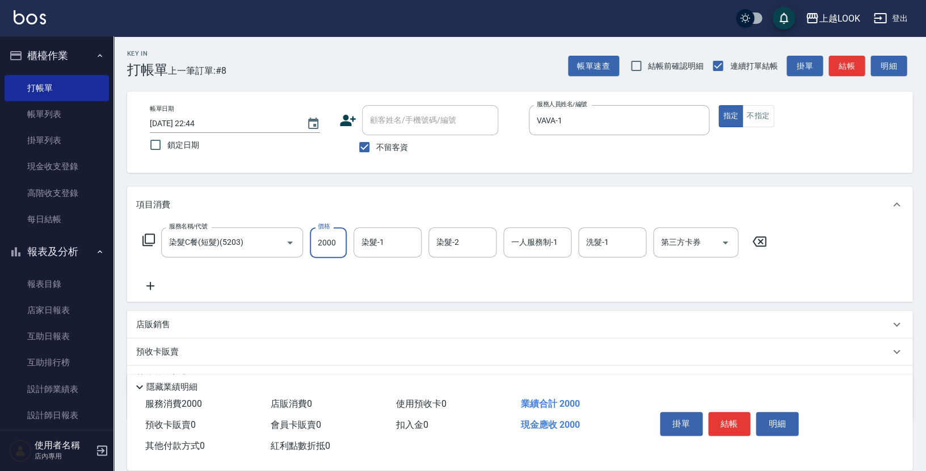
click at [343, 241] on input "2000" at bounding box center [328, 242] width 37 height 31
type input "1899"
type input "[PERSON_NAME]-93"
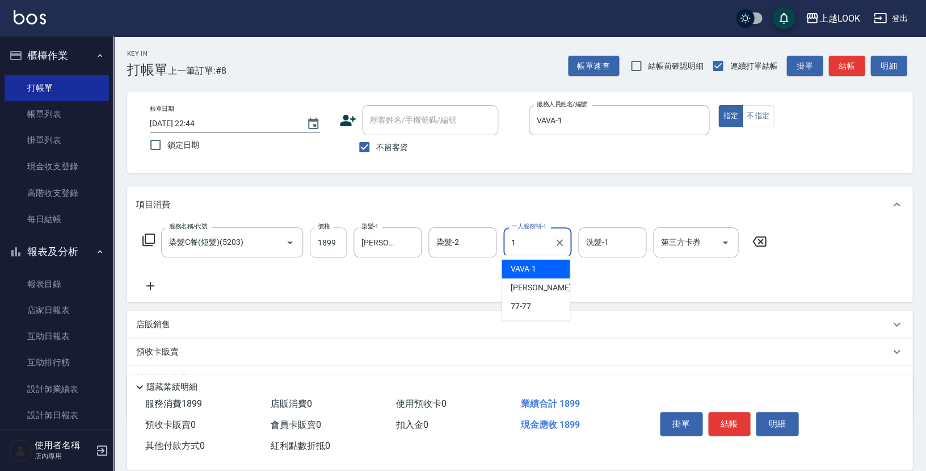
type input "VAVA-1"
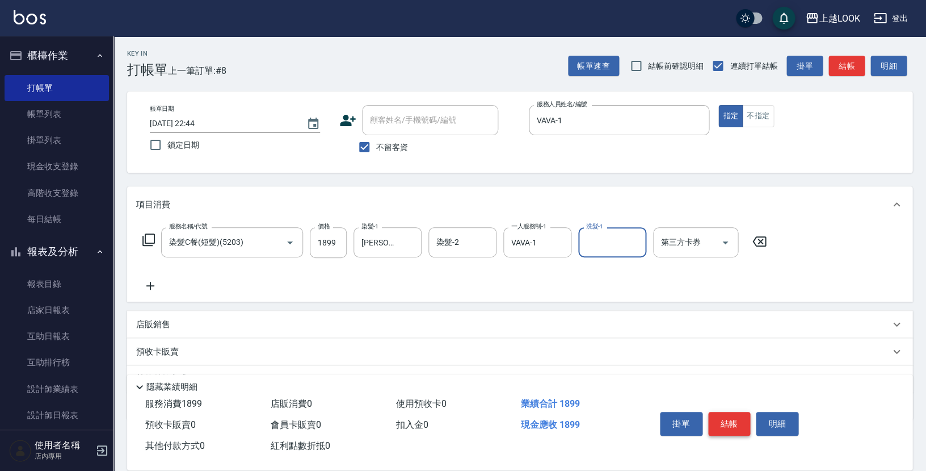
click at [721, 414] on button "結帳" at bounding box center [729, 424] width 43 height 24
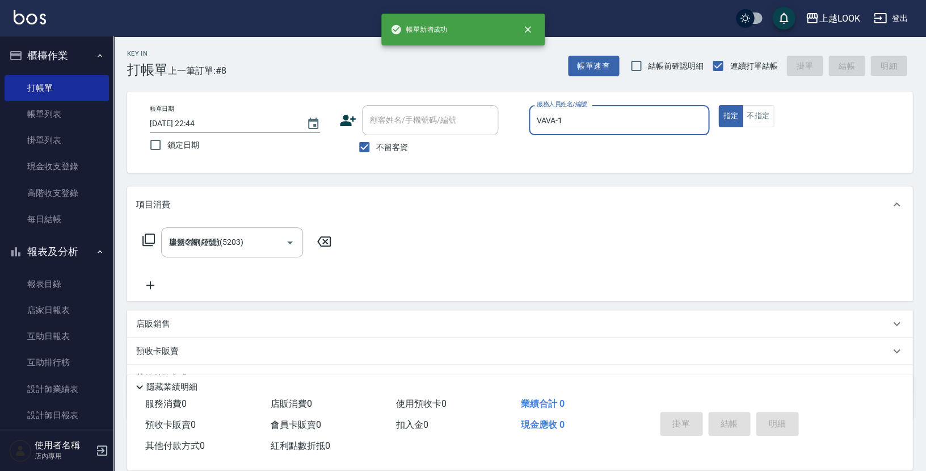
type input "[DATE] 22:45"
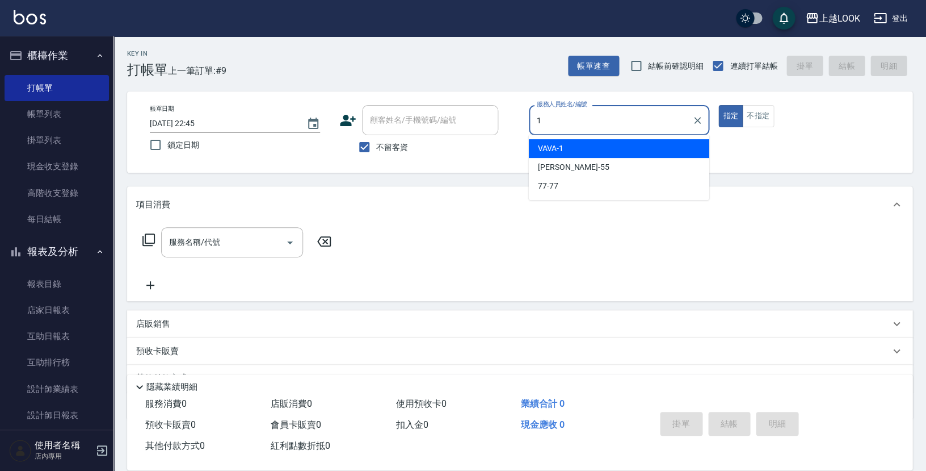
type input "VAVA-1"
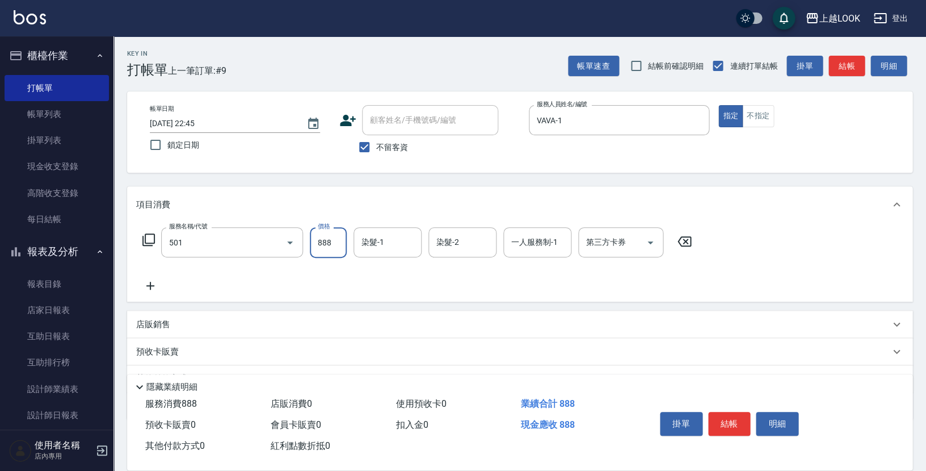
type input "一般染髮(改金額)(501)"
type input "1599"
click at [729, 423] on button "結帳" at bounding box center [729, 424] width 43 height 24
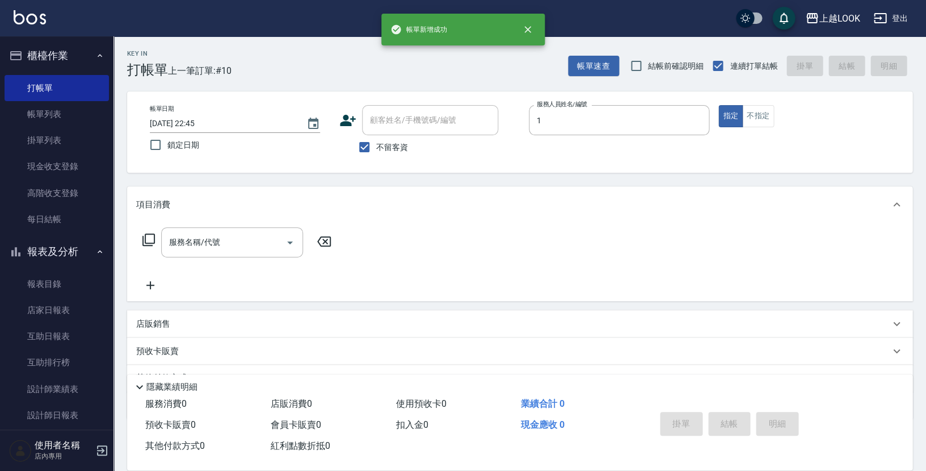
type input "VAVA-1"
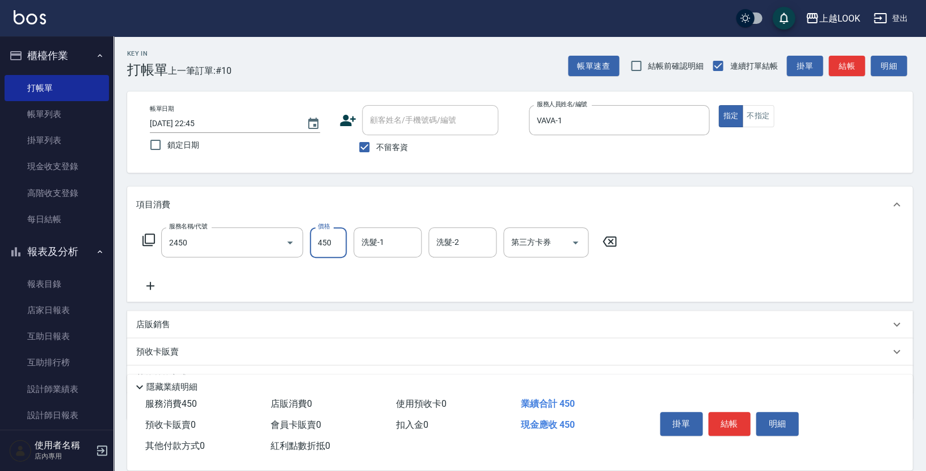
type input "C剪髮套餐(2450)"
type input "[PERSON_NAME]-93"
click at [742, 419] on button "結帳" at bounding box center [729, 424] width 43 height 24
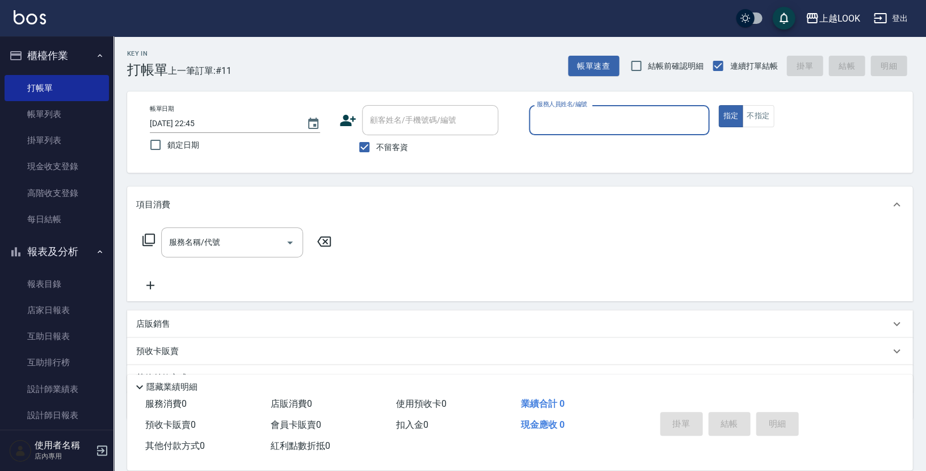
type input "2"
type input "[PERSON_NAME]-3"
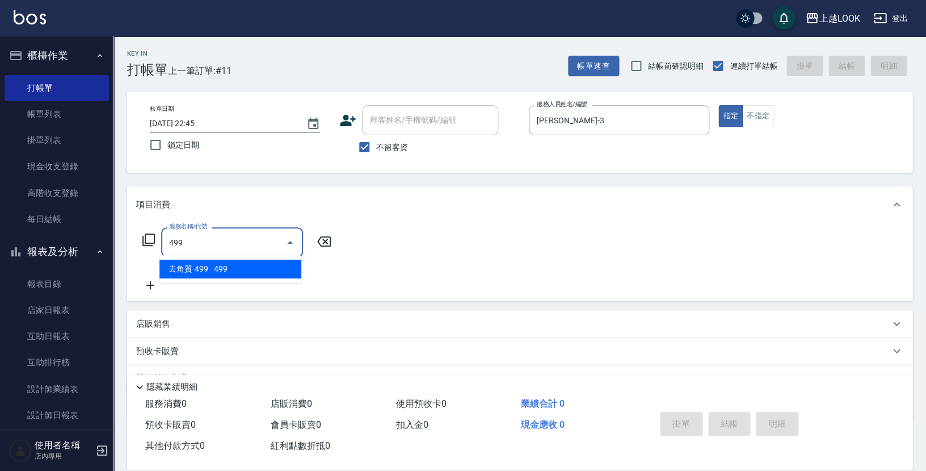
type input "去角質-499(0499)"
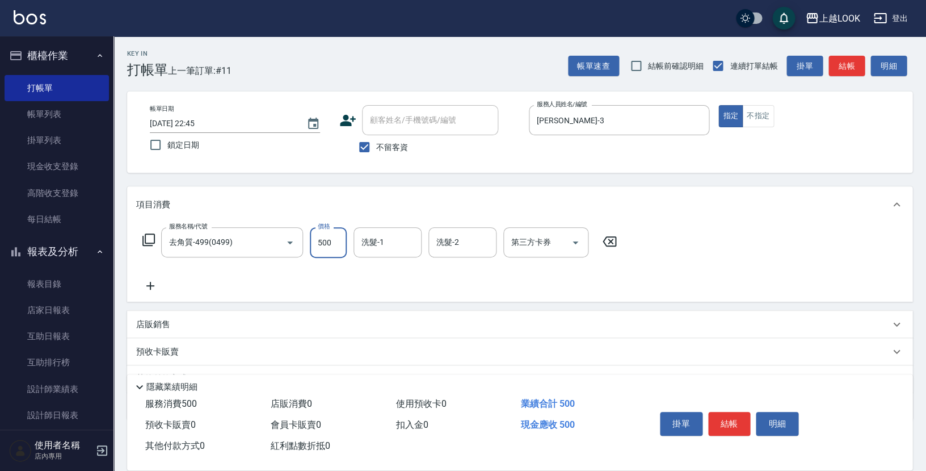
type input "500"
click at [729, 423] on button "結帳" at bounding box center [729, 424] width 43 height 24
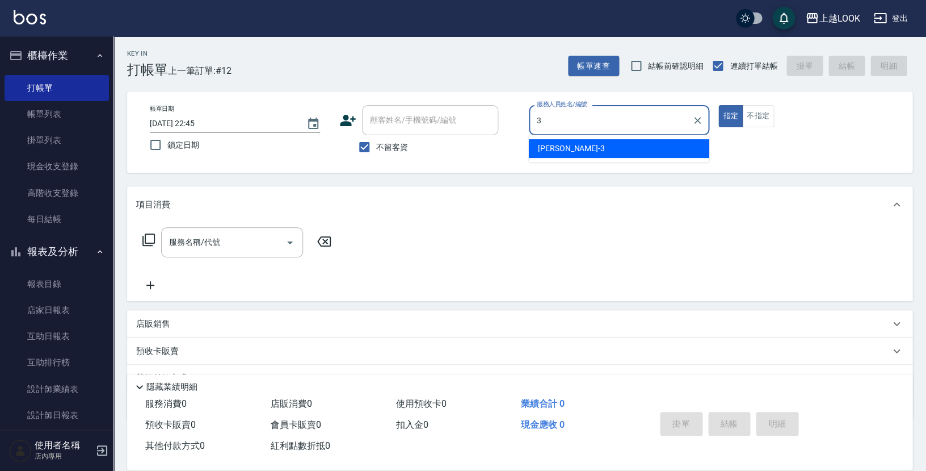
type input "[PERSON_NAME]-3"
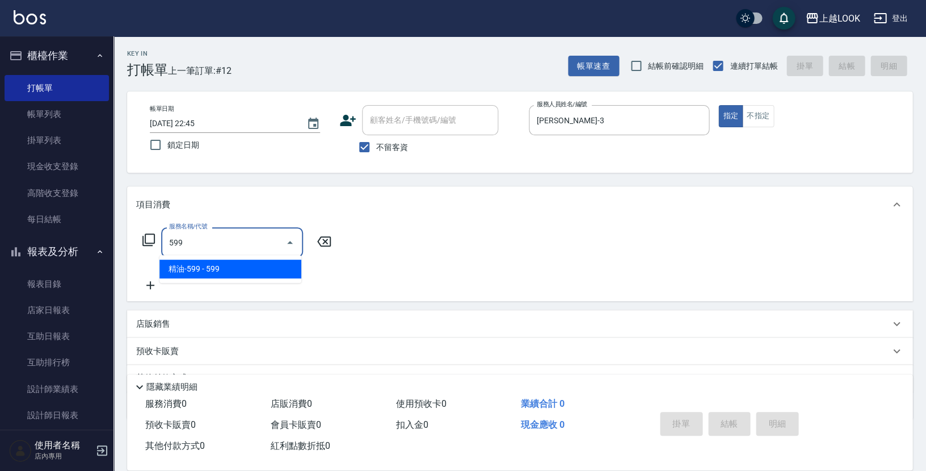
type input "精油-599(0599)"
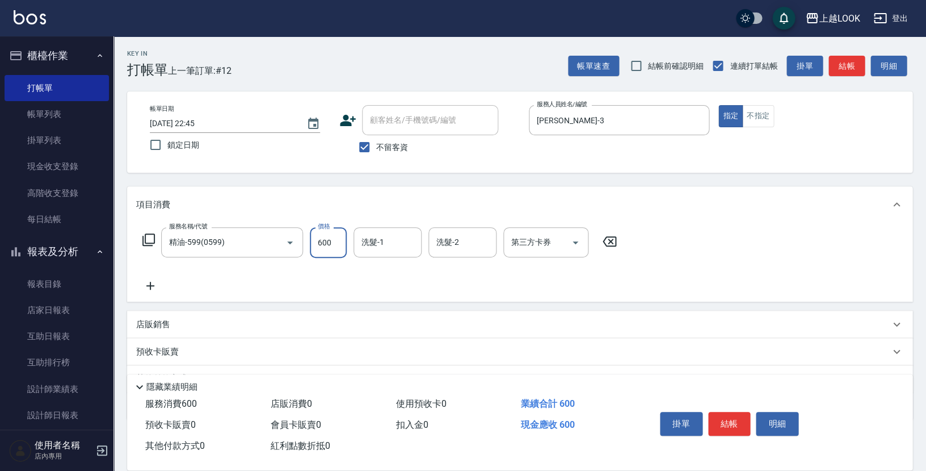
type input "600"
type input "[PERSON_NAME]-93"
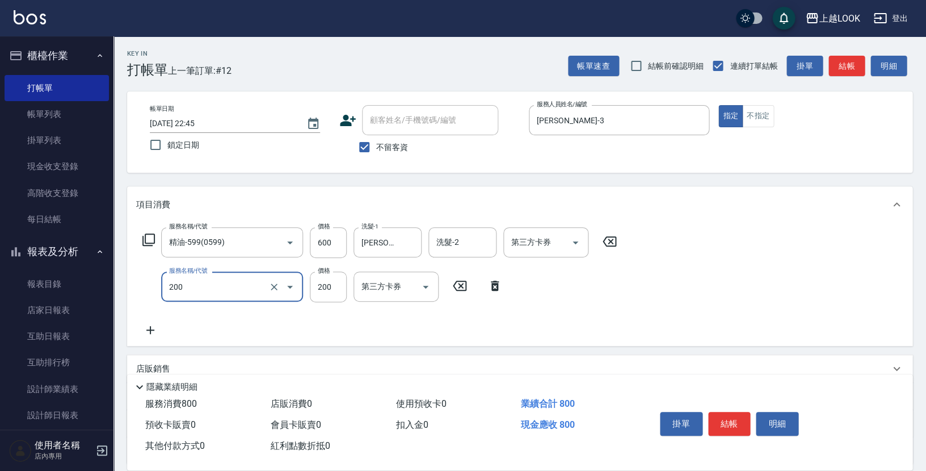
type input "剪髮(200)"
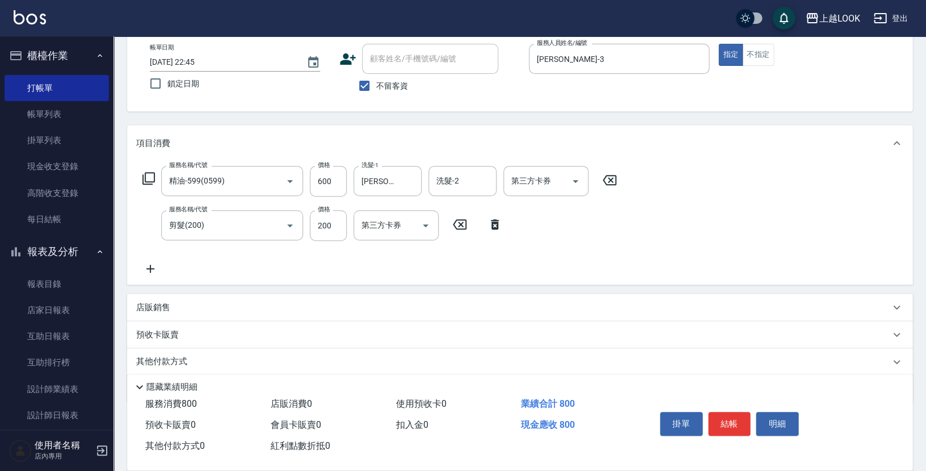
click at [176, 306] on div "店販銷售" at bounding box center [513, 307] width 754 height 12
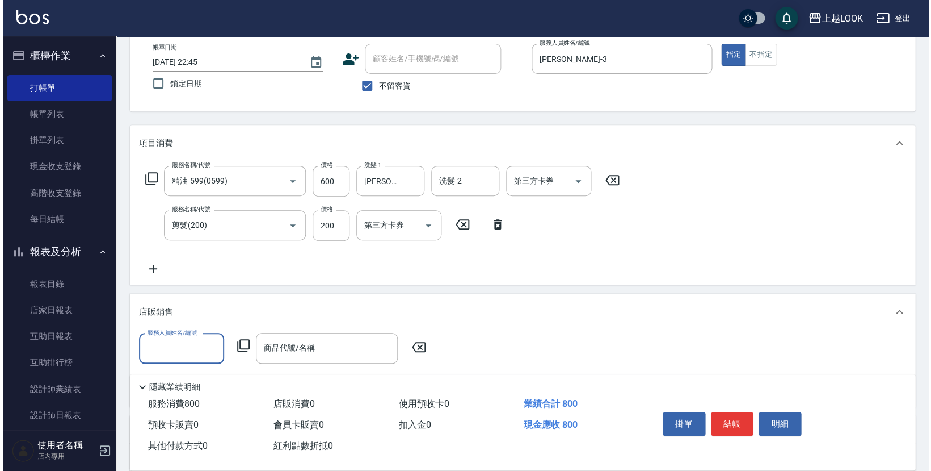
scroll to position [0, 0]
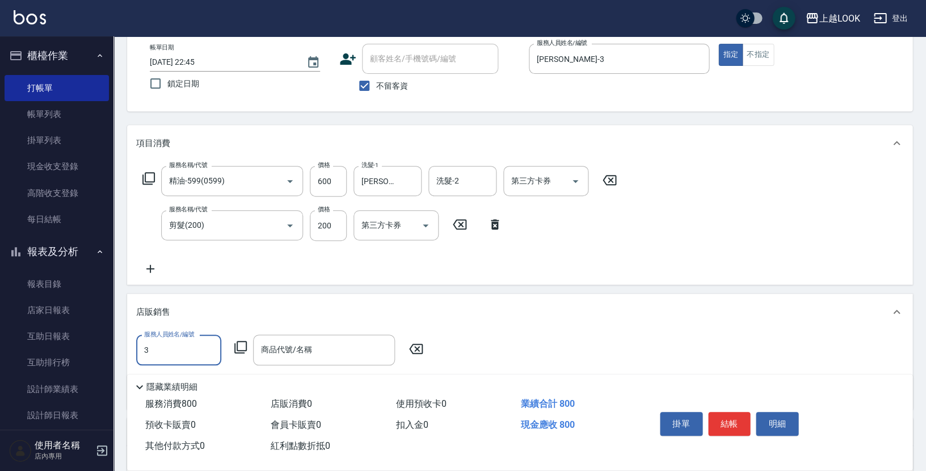
type input "[PERSON_NAME]-3"
click at [240, 340] on icon at bounding box center [241, 347] width 14 height 14
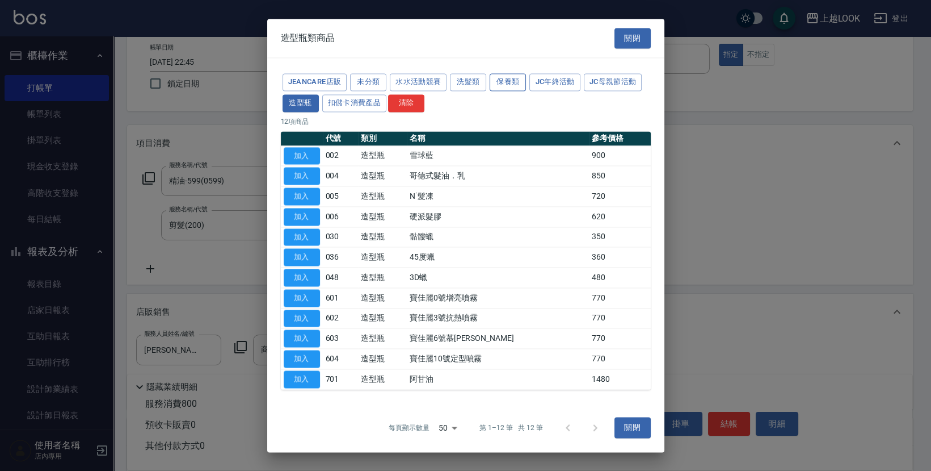
click at [502, 81] on button "保養類" at bounding box center [508, 82] width 36 height 18
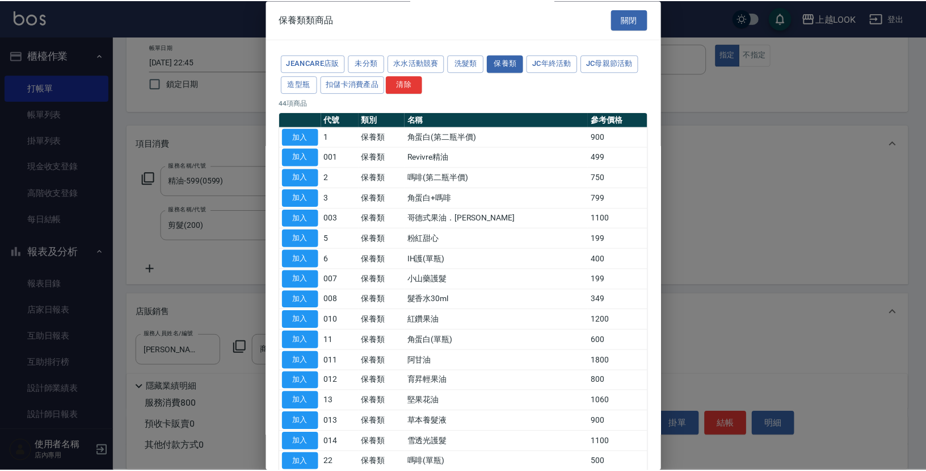
scroll to position [158, 0]
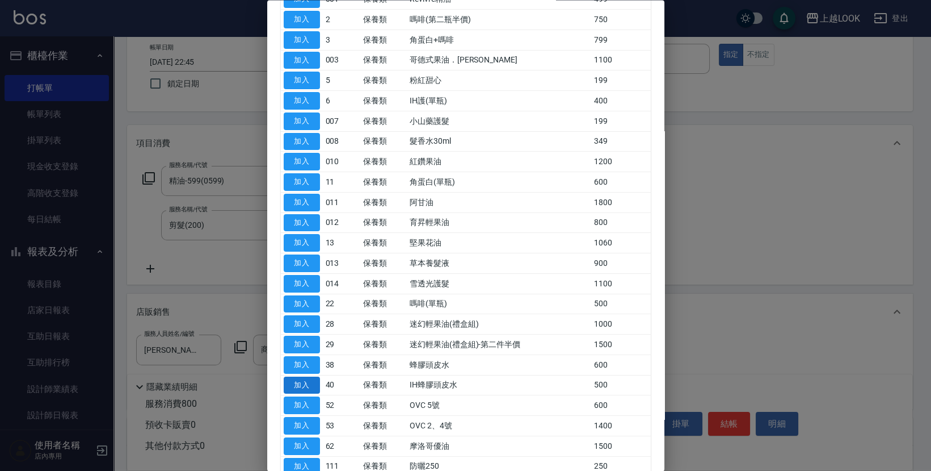
click at [308, 378] on button "加入" at bounding box center [302, 385] width 36 height 18
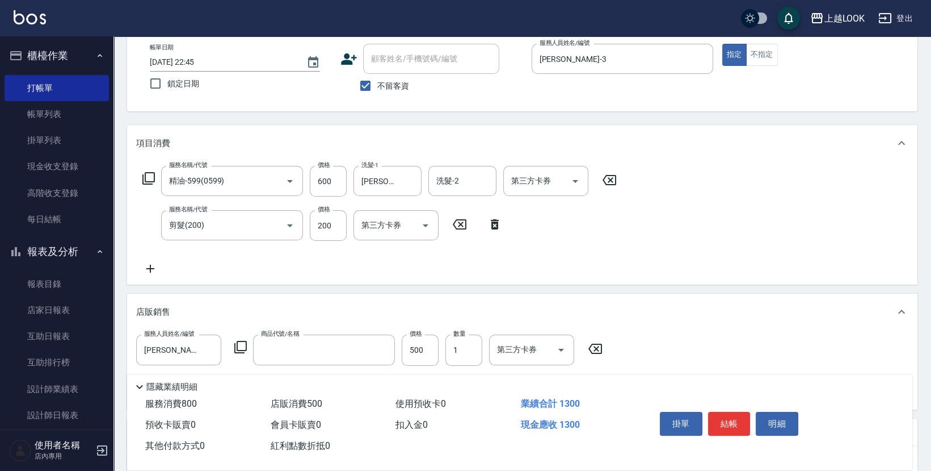
type input "IH蜂膠頭皮水"
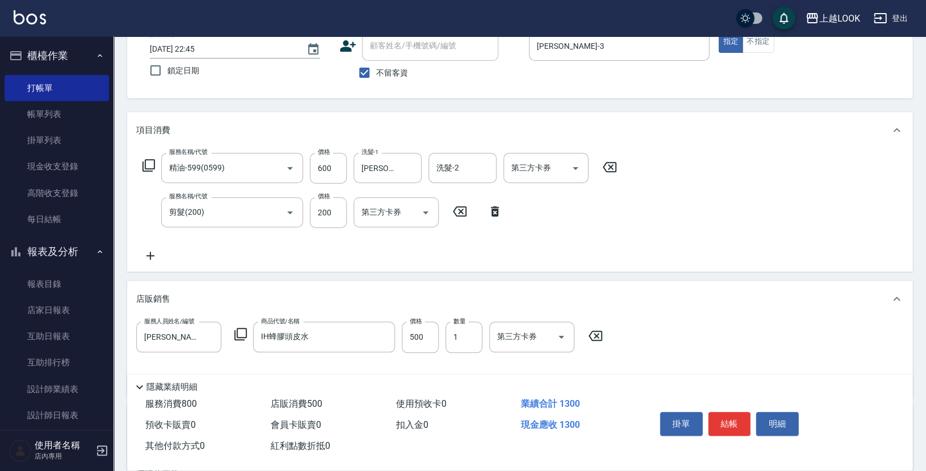
scroll to position [54, 0]
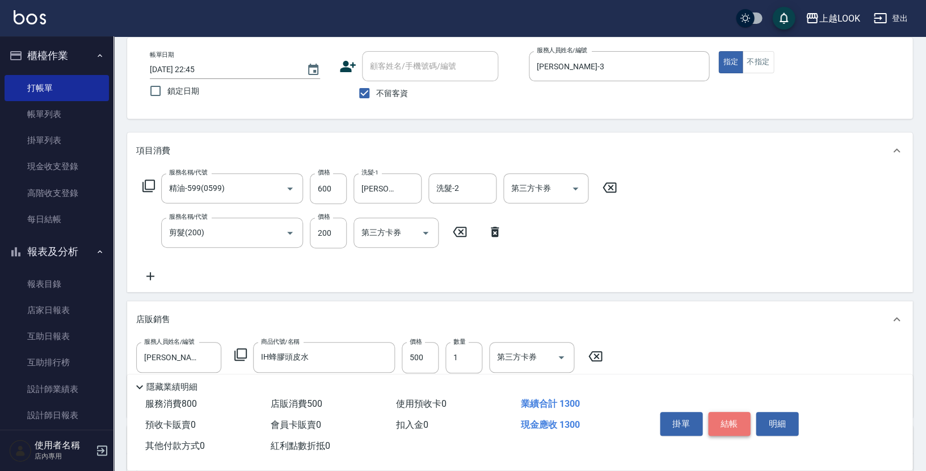
click at [727, 425] on button "結帳" at bounding box center [729, 424] width 43 height 24
type input "[DATE] 22:46"
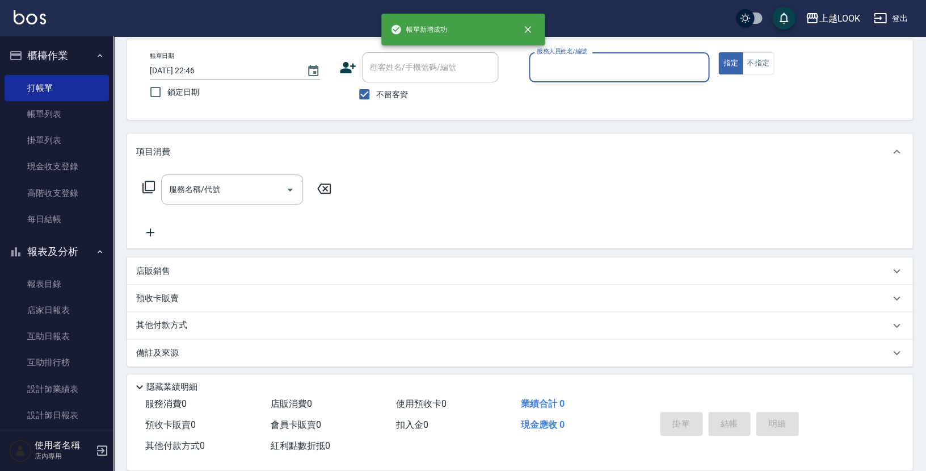
scroll to position [49, 0]
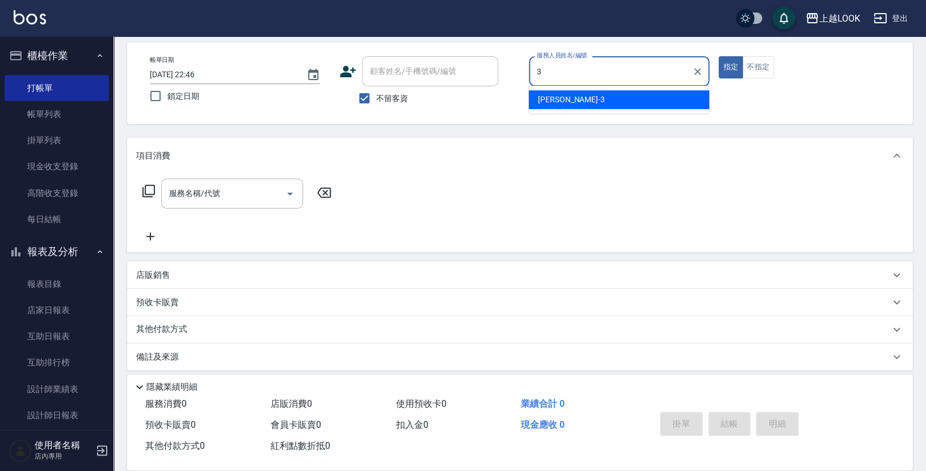
type input "[PERSON_NAME]-3"
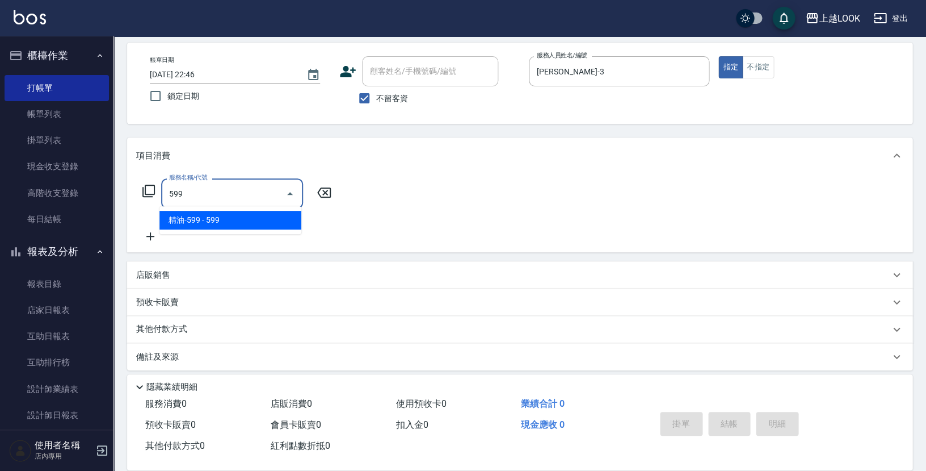
type input "精油-599(0599)"
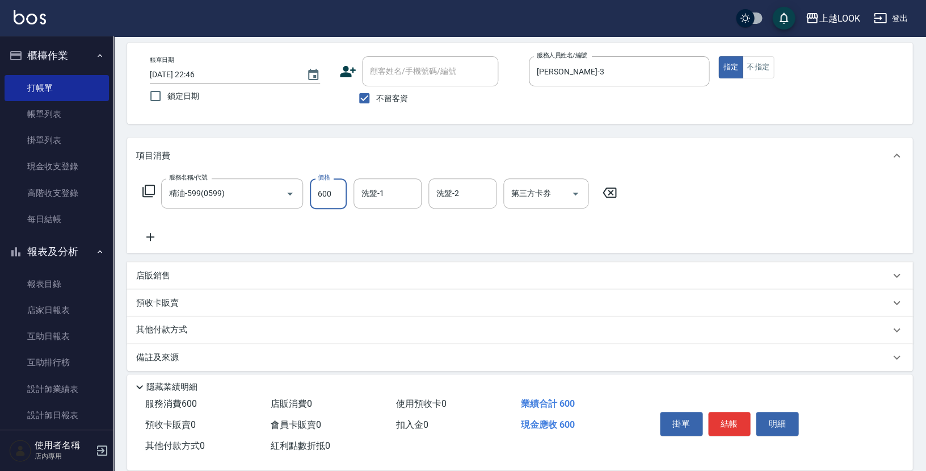
type input "600"
type input "[PERSON_NAME]-93"
drag, startPoint x: 723, startPoint y: 423, endPoint x: 728, endPoint y: 421, distance: 5.8
click at [724, 423] on button "結帳" at bounding box center [729, 424] width 43 height 24
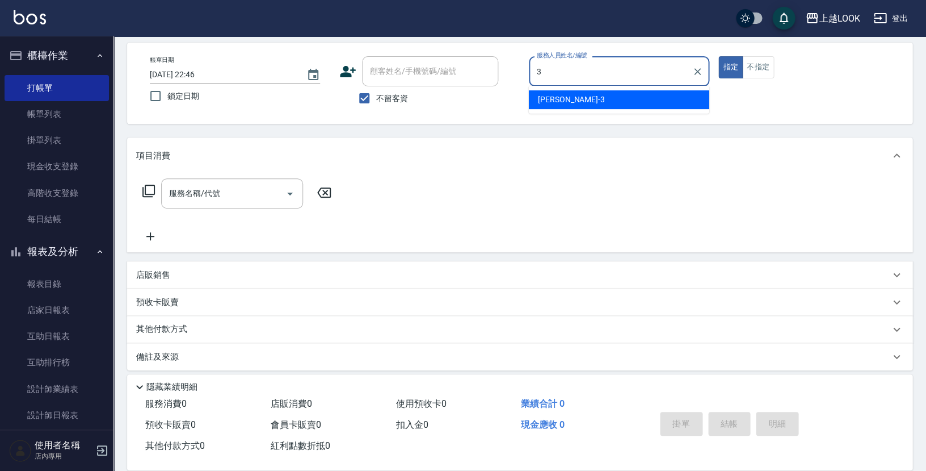
type input "[PERSON_NAME]-3"
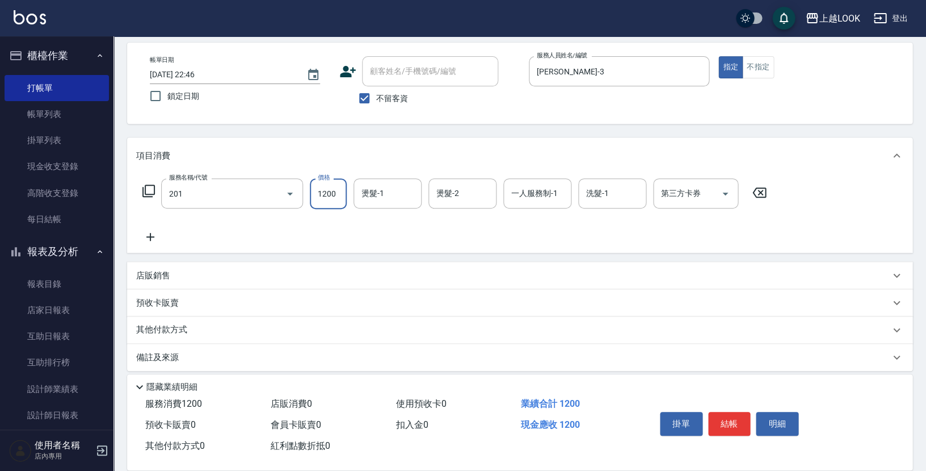
type input "一般燙(改金額)(201)"
type input "2500"
click at [731, 417] on button "結帳" at bounding box center [729, 424] width 43 height 24
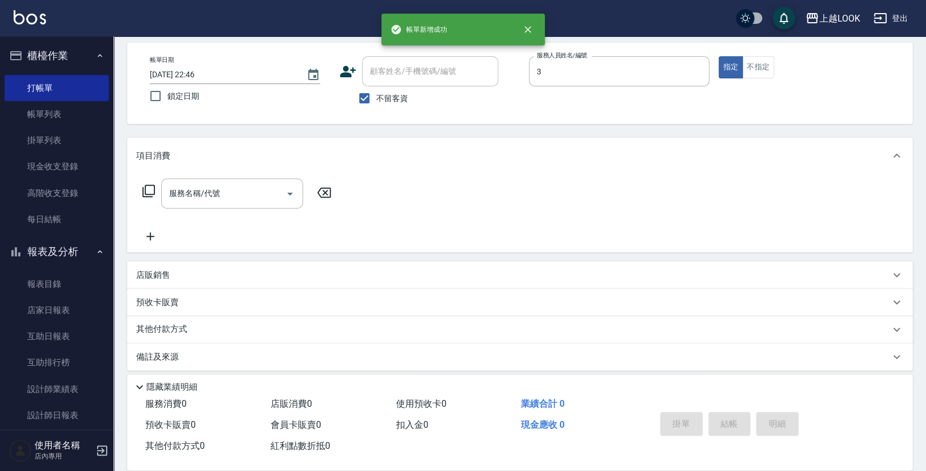
type input "[PERSON_NAME]-3"
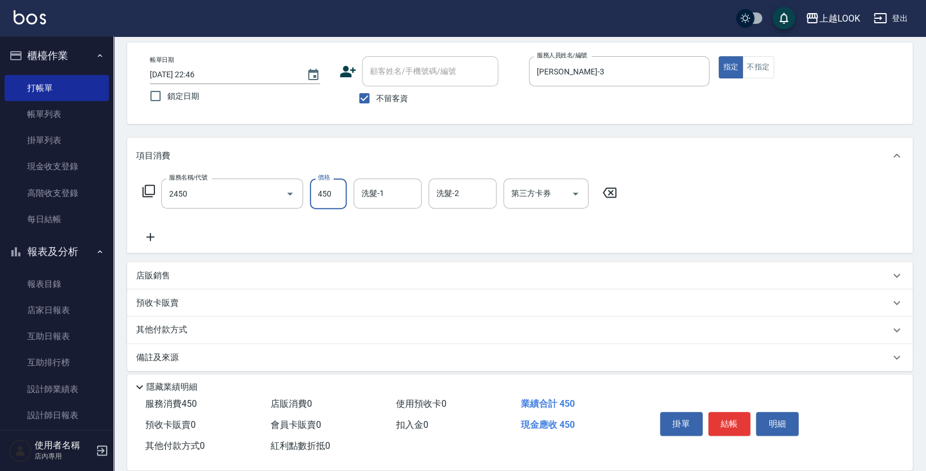
type input "C剪髮套餐(2450)"
click at [578, 187] on icon "Open" at bounding box center [576, 194] width 14 height 14
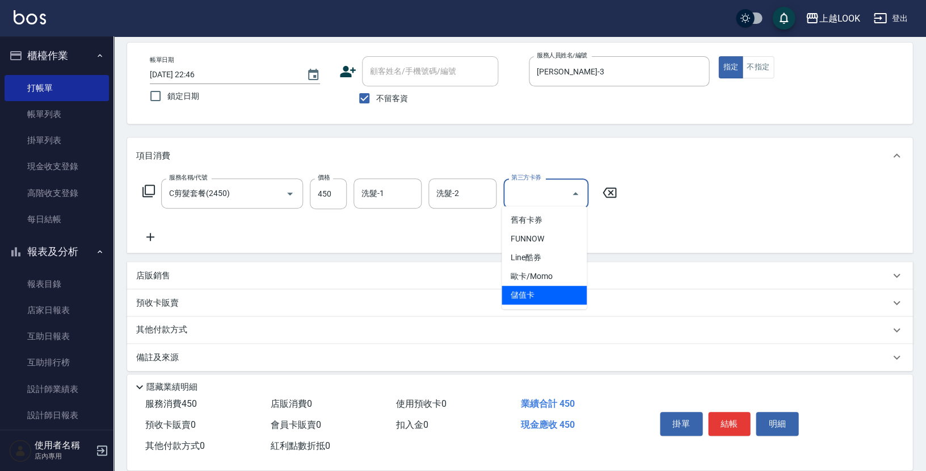
click at [549, 297] on span "儲值卡" at bounding box center [544, 295] width 85 height 19
type input "儲值卡"
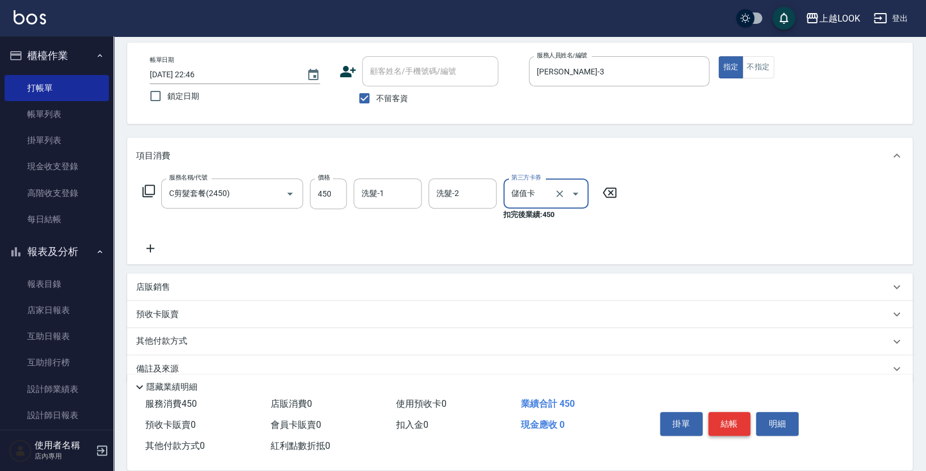
click at [733, 421] on button "結帳" at bounding box center [729, 424] width 43 height 24
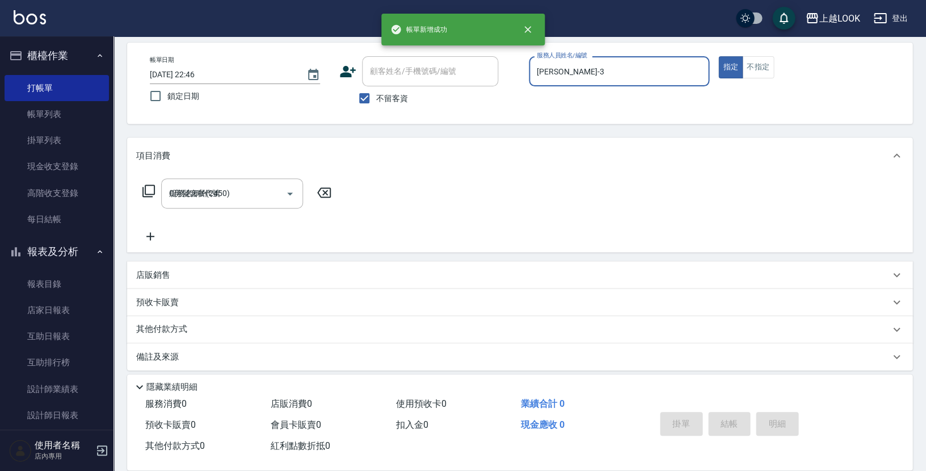
type input "[DATE] 22:47"
type input "[PERSON_NAME]-3"
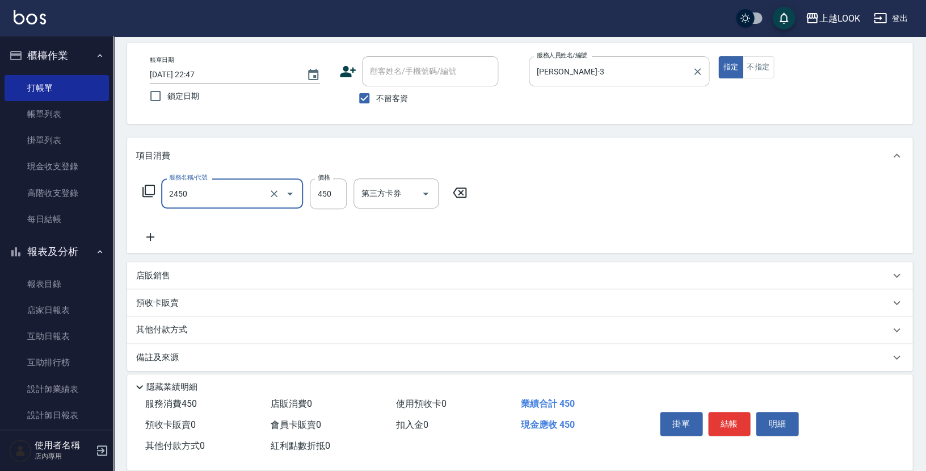
type input "C剪髮套餐(2450)"
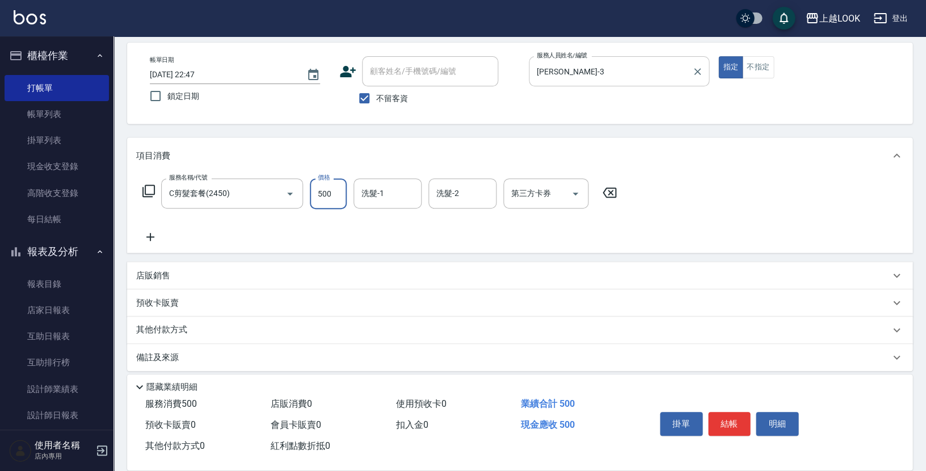
type input "500"
click at [577, 191] on icon "Open" at bounding box center [576, 194] width 14 height 14
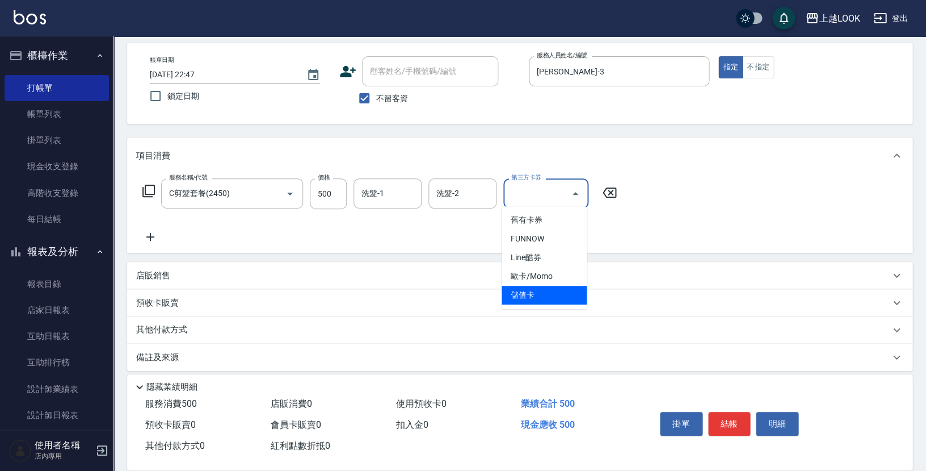
click at [539, 291] on span "儲值卡" at bounding box center [544, 295] width 85 height 19
type input "儲值卡"
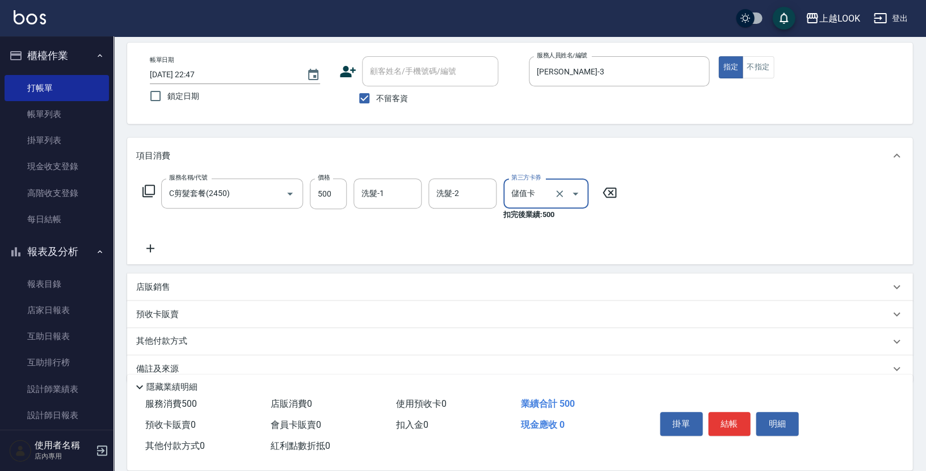
click at [737, 416] on button "結帳" at bounding box center [729, 424] width 43 height 24
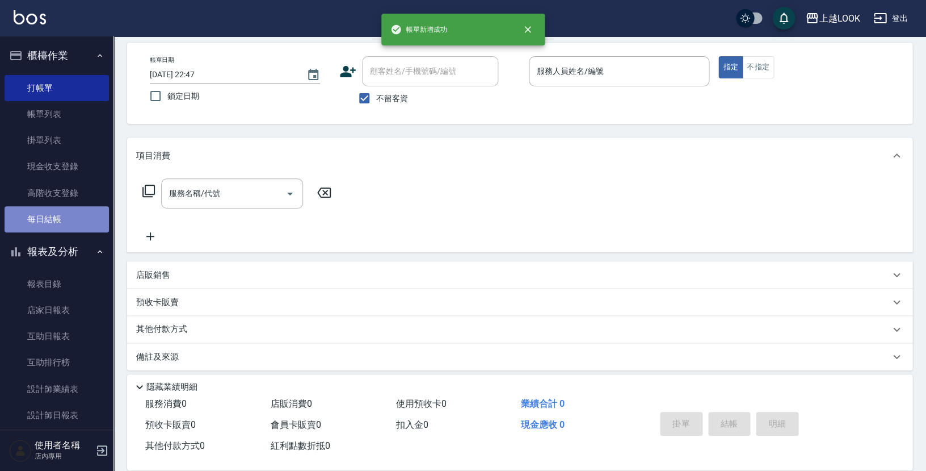
click at [75, 218] on link "每日結帳" at bounding box center [57, 219] width 104 height 26
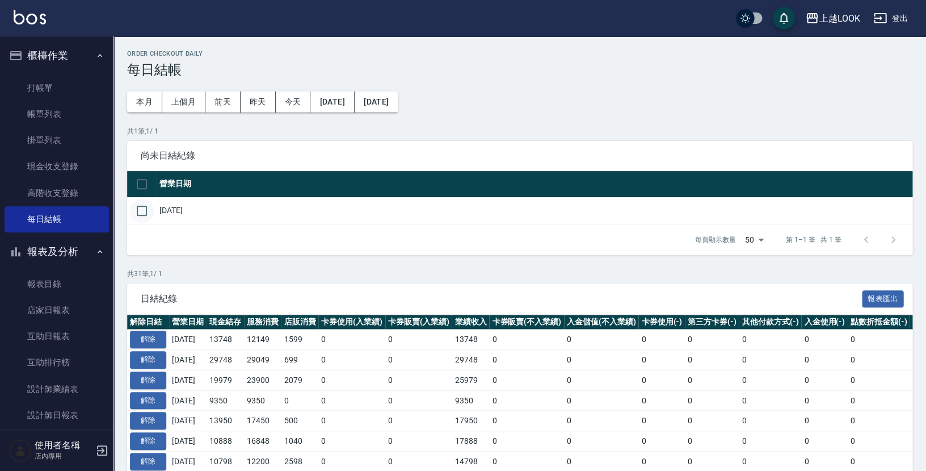
click at [144, 207] on input "checkbox" at bounding box center [142, 211] width 24 height 24
checkbox input "true"
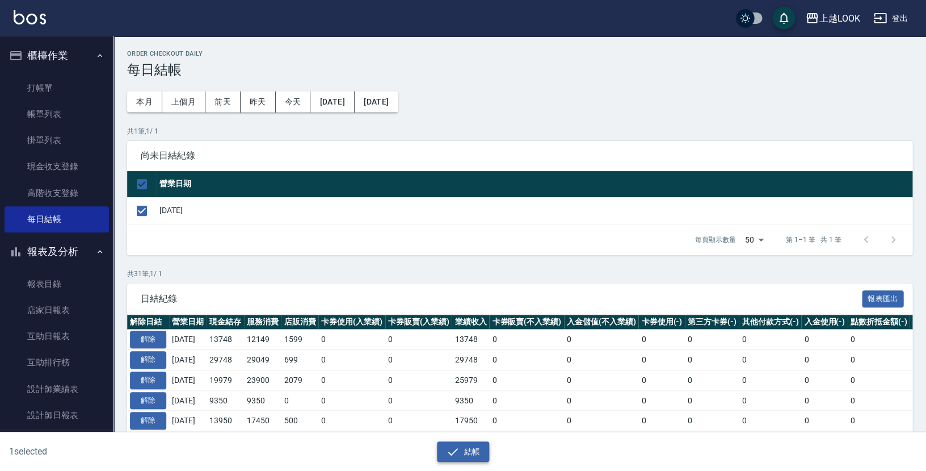
click at [460, 446] on button "結帳" at bounding box center [463, 451] width 53 height 21
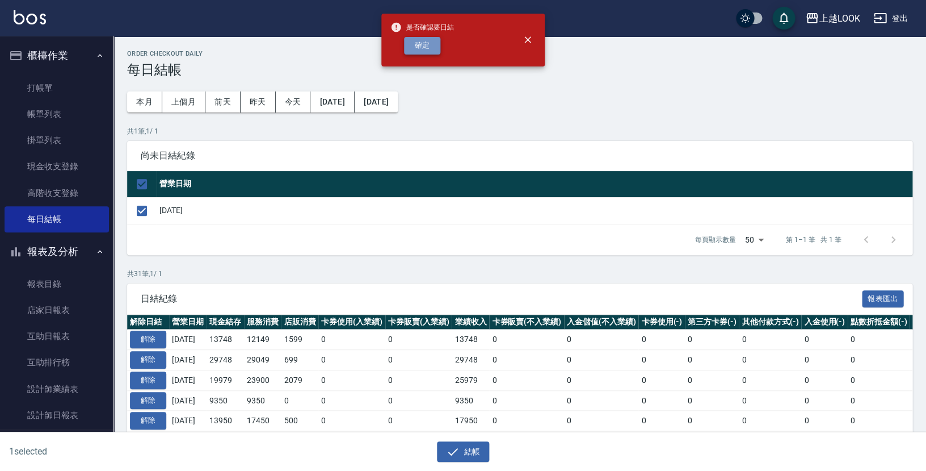
click at [434, 44] on button "確定" at bounding box center [422, 46] width 36 height 18
checkbox input "false"
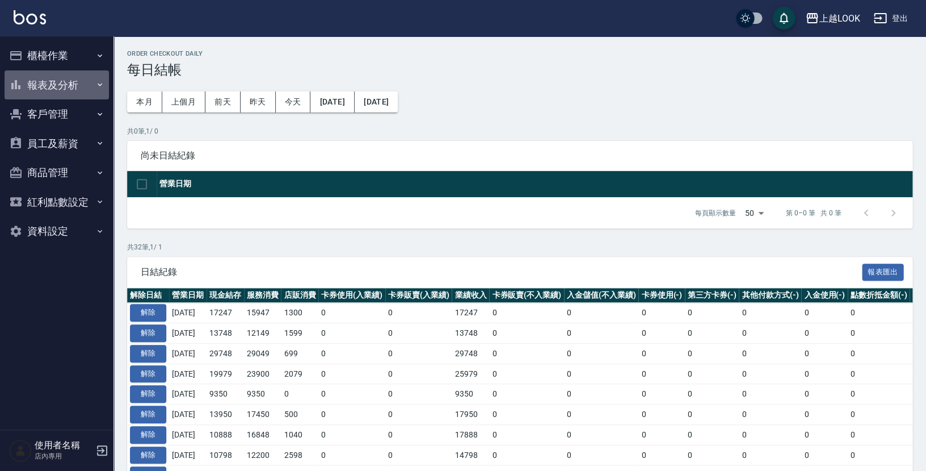
drag, startPoint x: 48, startPoint y: 80, endPoint x: 56, endPoint y: 95, distance: 16.8
click at [48, 80] on button "報表及分析" at bounding box center [57, 85] width 104 height 30
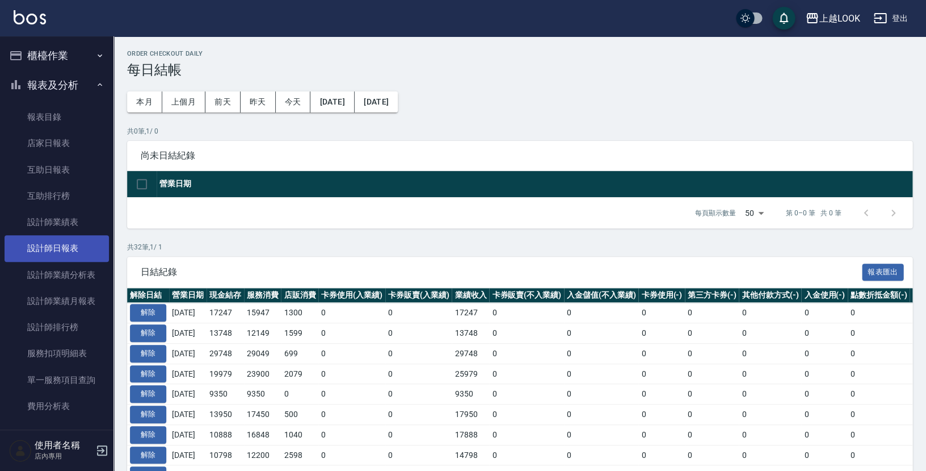
click at [70, 247] on link "設計師日報表" at bounding box center [57, 248] width 104 height 26
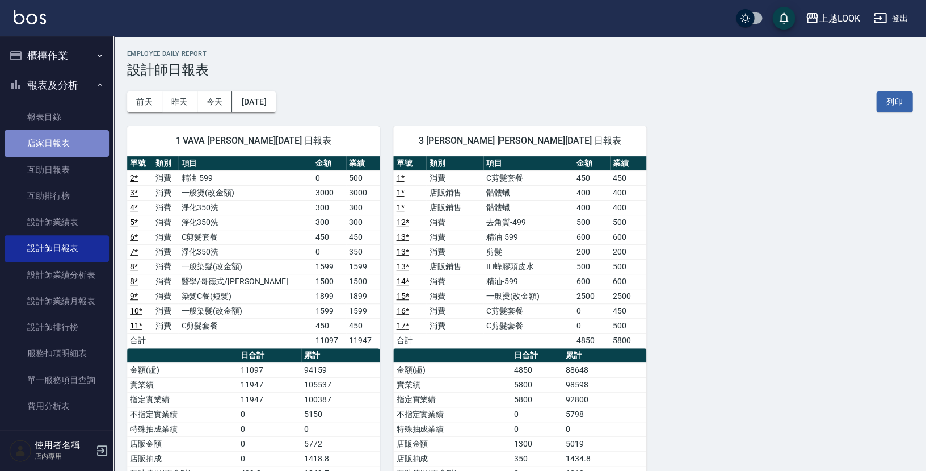
click at [57, 139] on link "店家日報表" at bounding box center [57, 143] width 104 height 26
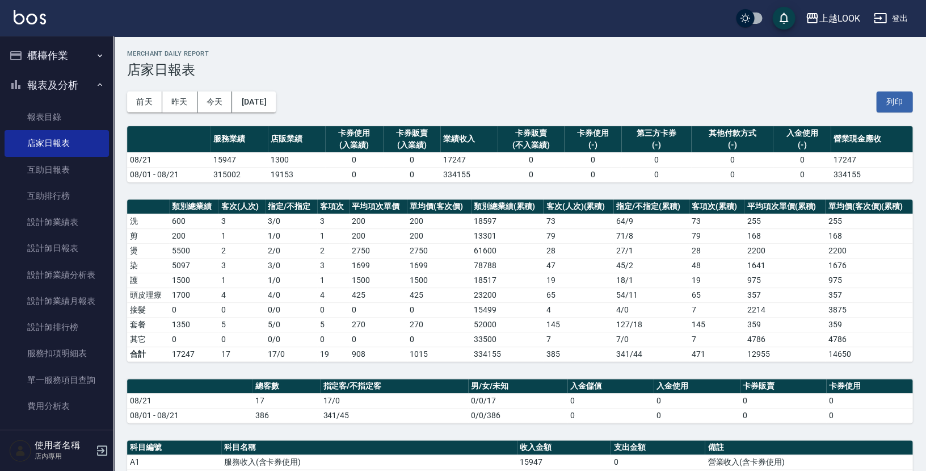
scroll to position [73, 0]
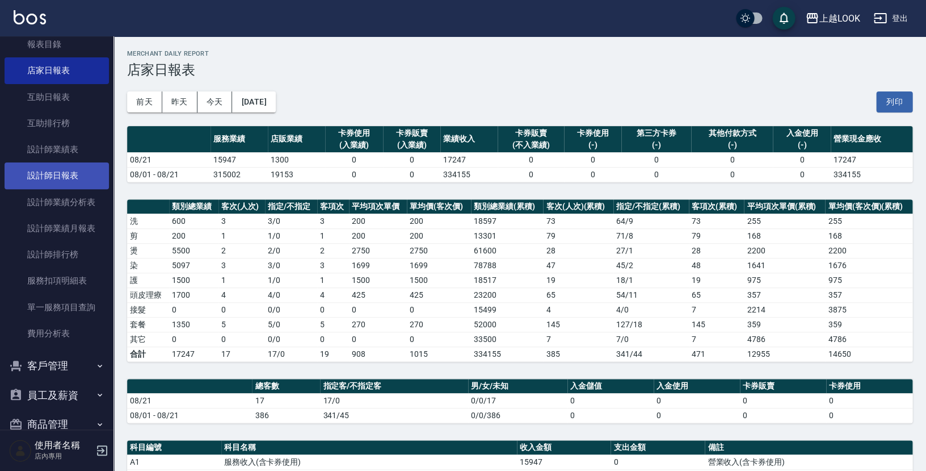
click at [74, 170] on link "設計師日報表" at bounding box center [57, 175] width 104 height 26
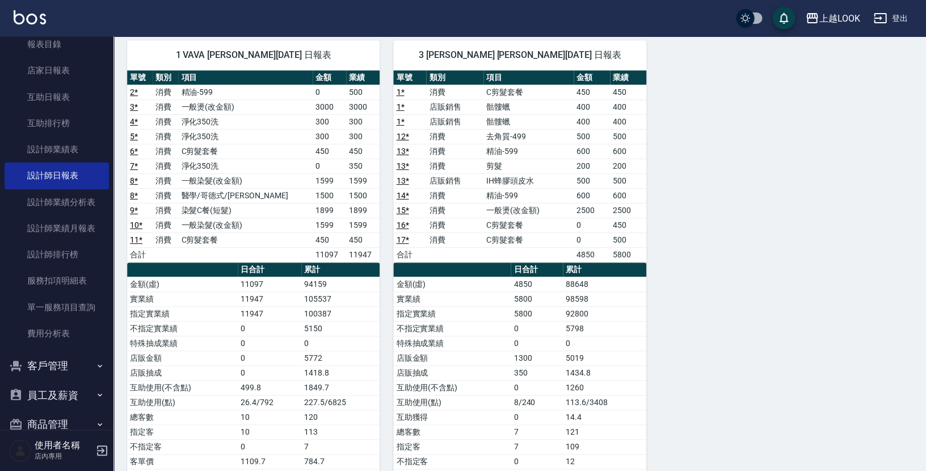
scroll to position [87, 0]
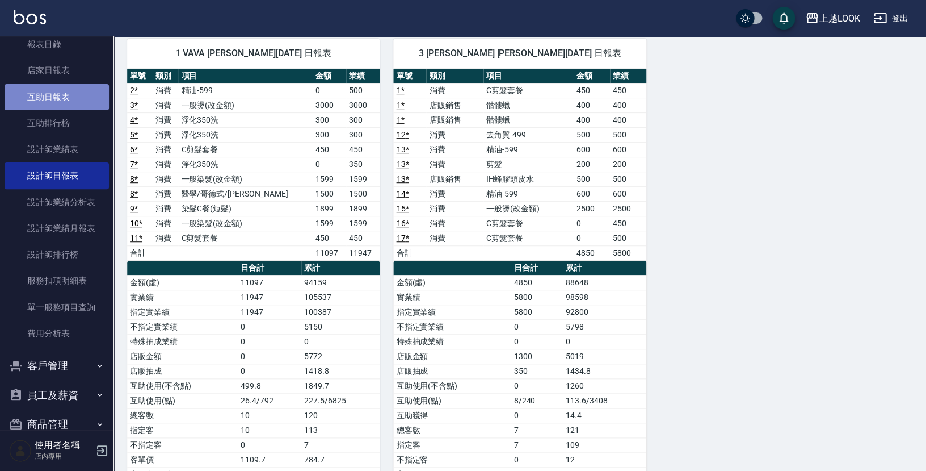
click at [68, 89] on link "互助日報表" at bounding box center [57, 97] width 104 height 26
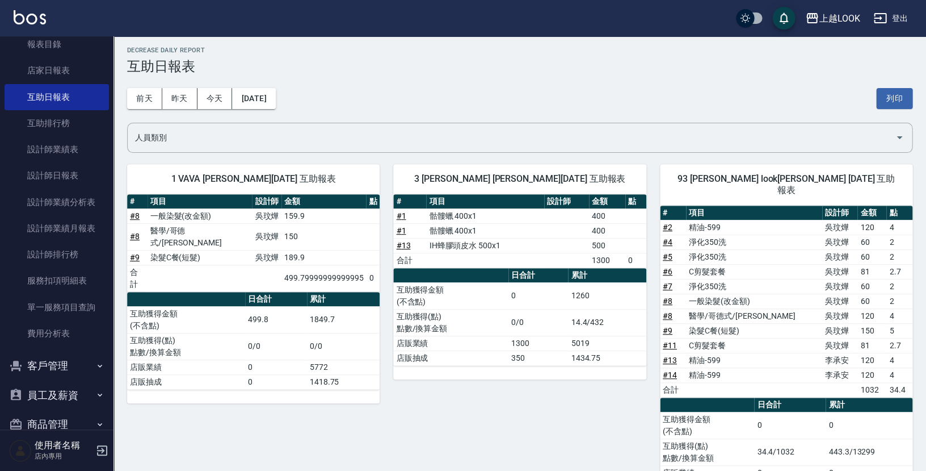
scroll to position [6, 0]
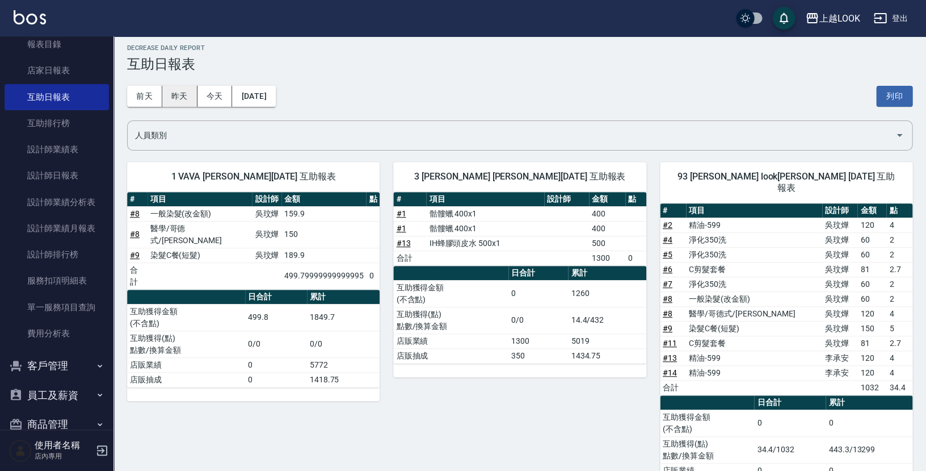
click at [178, 96] on button "昨天" at bounding box center [179, 96] width 35 height 21
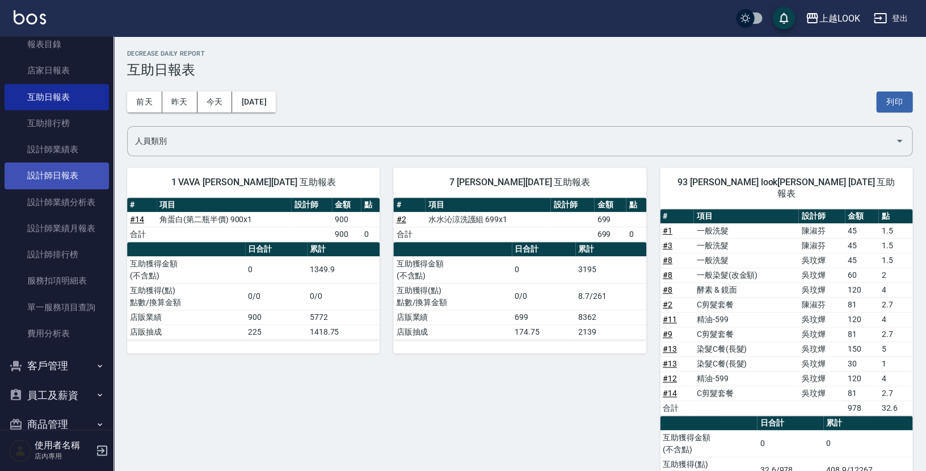
click at [58, 174] on link "設計師日報表" at bounding box center [57, 175] width 104 height 26
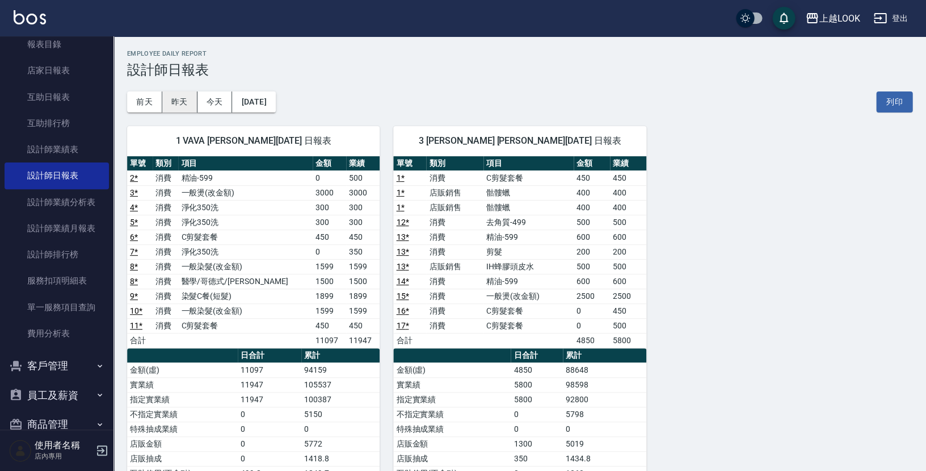
click at [178, 102] on button "昨天" at bounding box center [179, 101] width 35 height 21
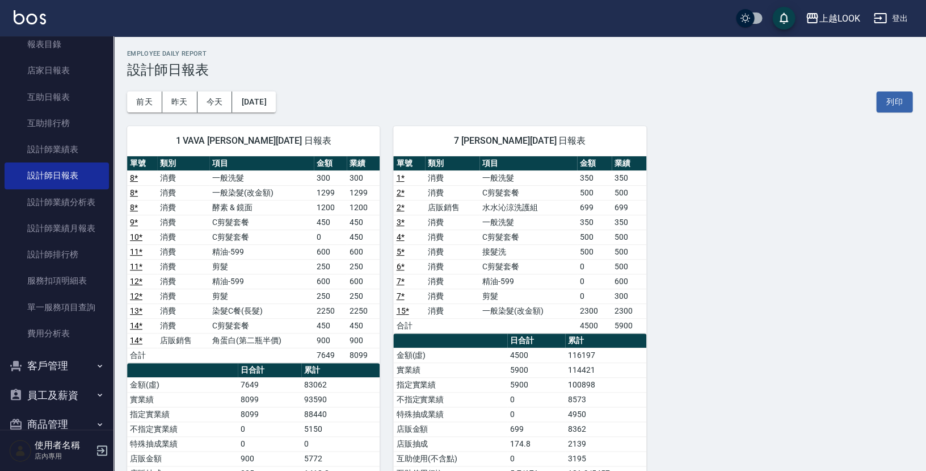
scroll to position [2, 0]
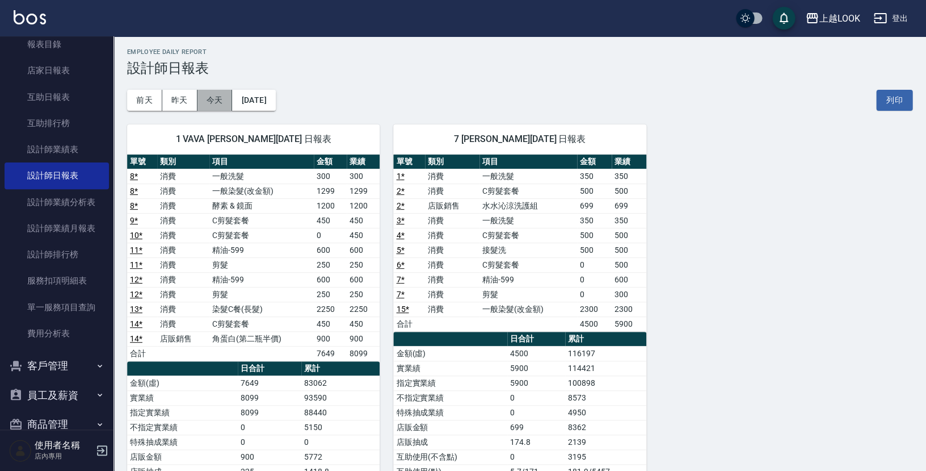
click at [204, 99] on button "今天" at bounding box center [215, 100] width 35 height 21
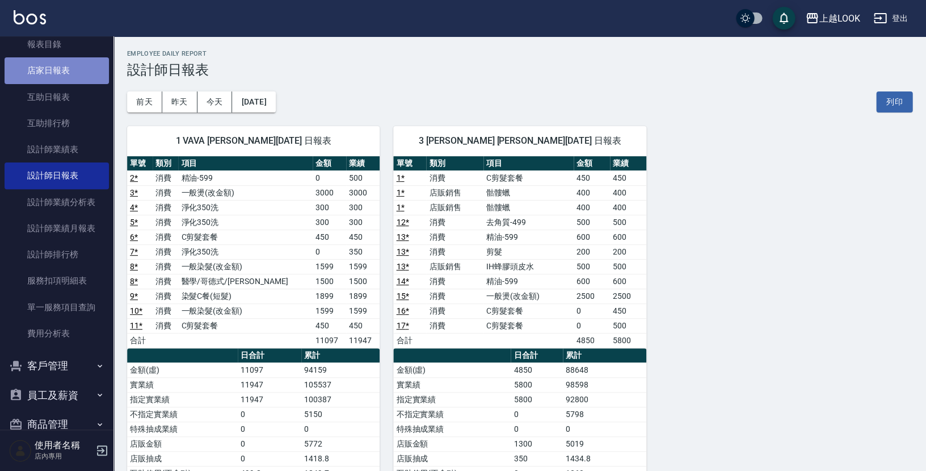
click at [58, 72] on link "店家日報表" at bounding box center [57, 70] width 104 height 26
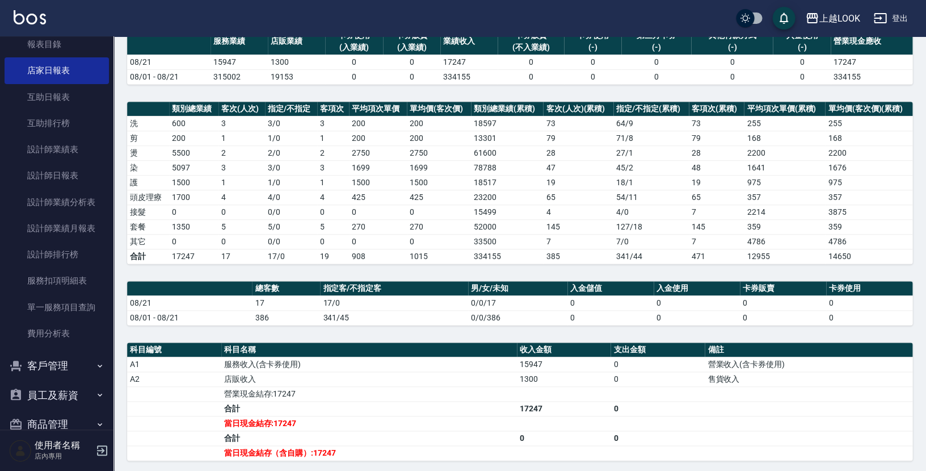
scroll to position [95, 0]
